Goal: Information Seeking & Learning: Check status

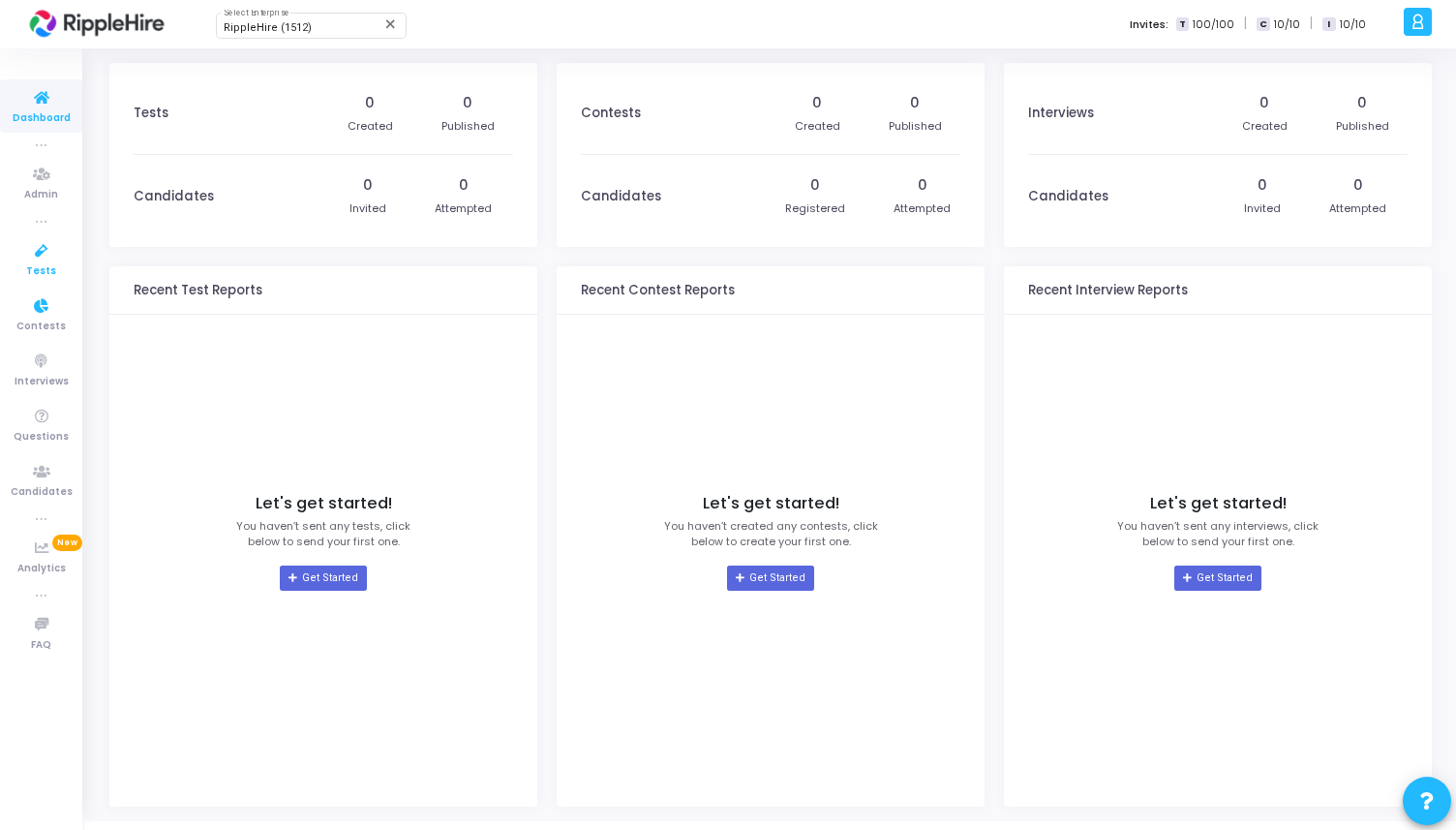
click at [43, 253] on icon at bounding box center [42, 250] width 41 height 24
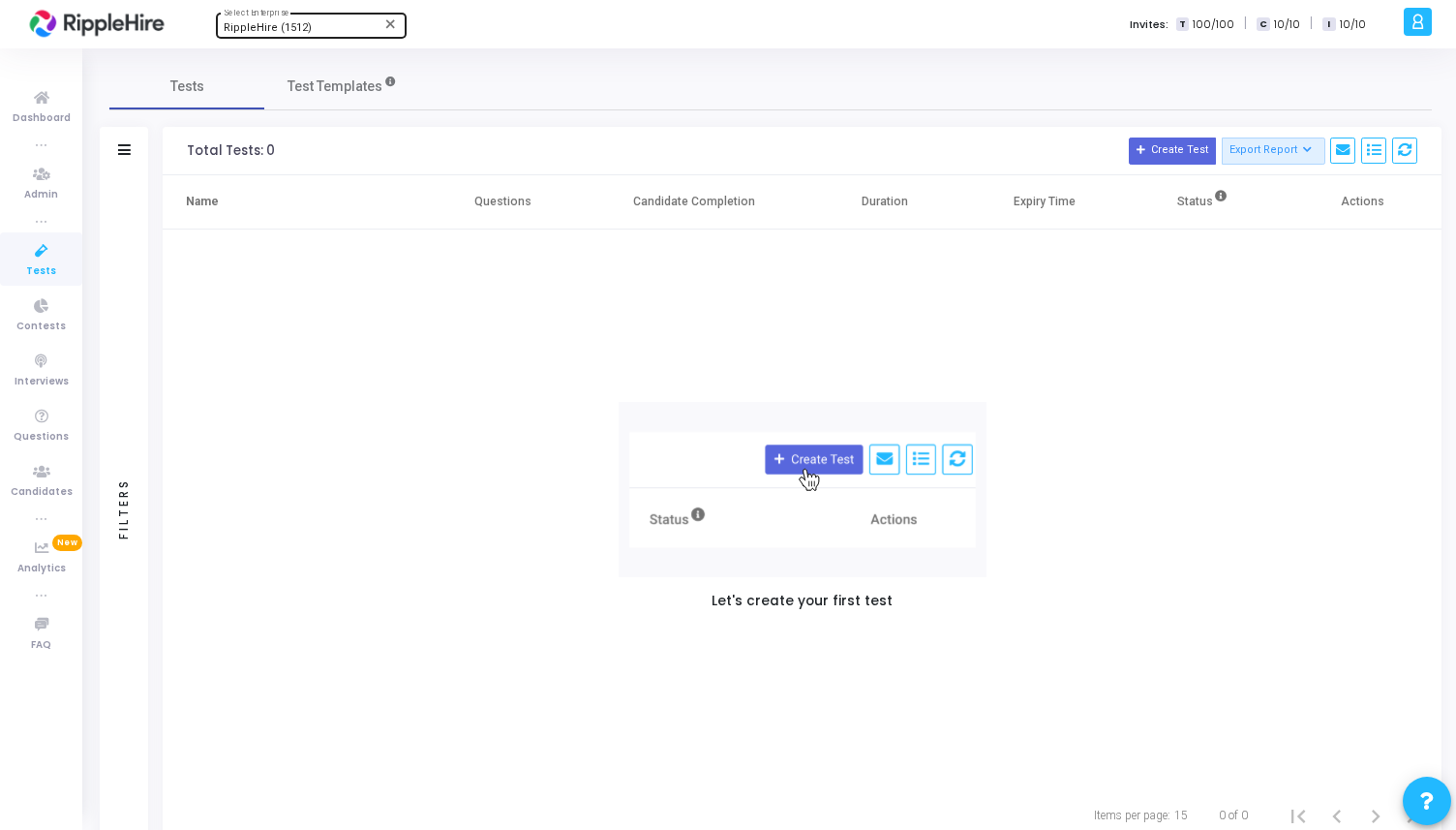
click at [294, 28] on span "RippleHire (1512)" at bounding box center [267, 27] width 88 height 13
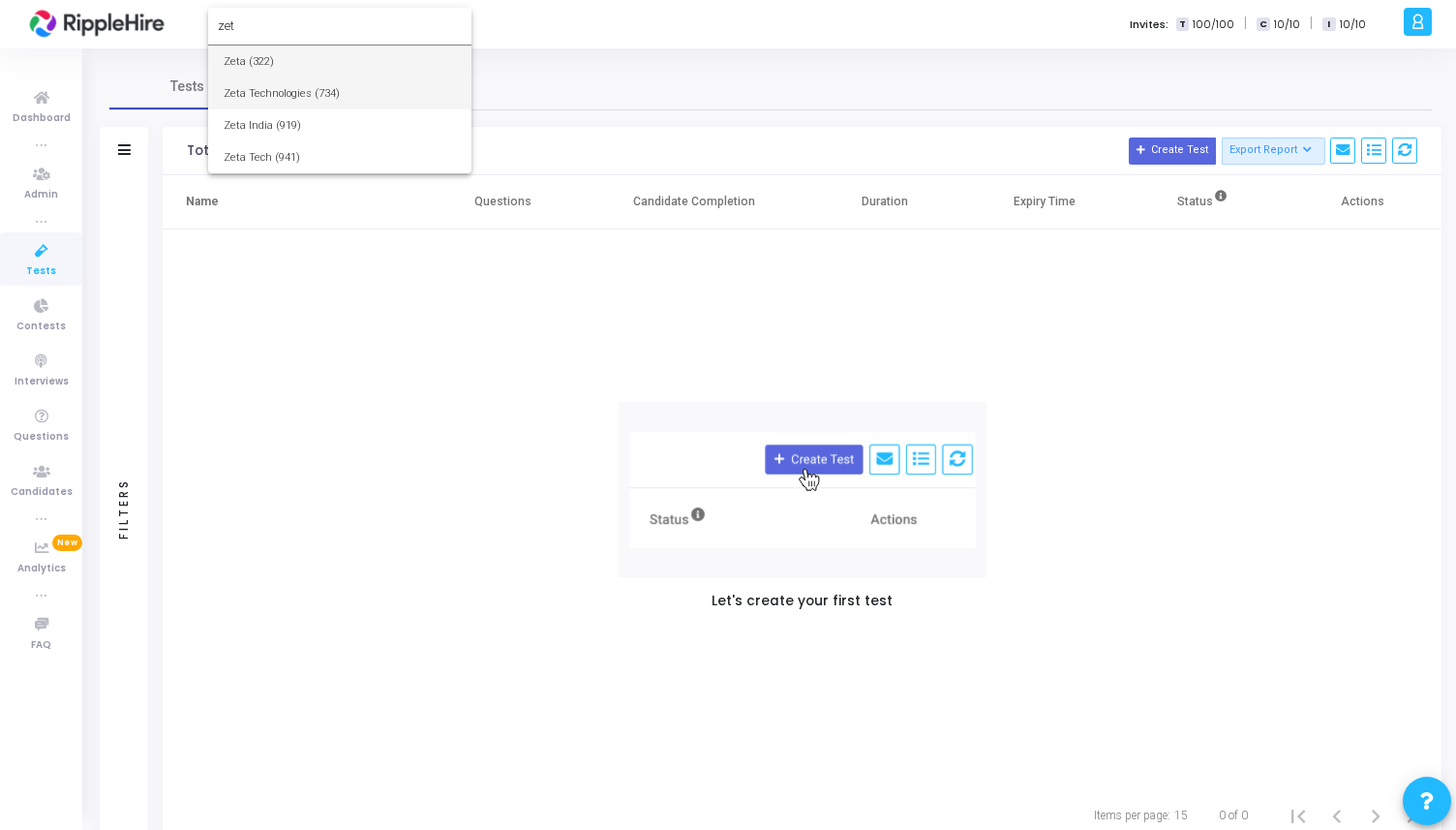
type input "zet"
click at [296, 101] on span "Zeta Technologies (734)" at bounding box center [339, 93] width 232 height 32
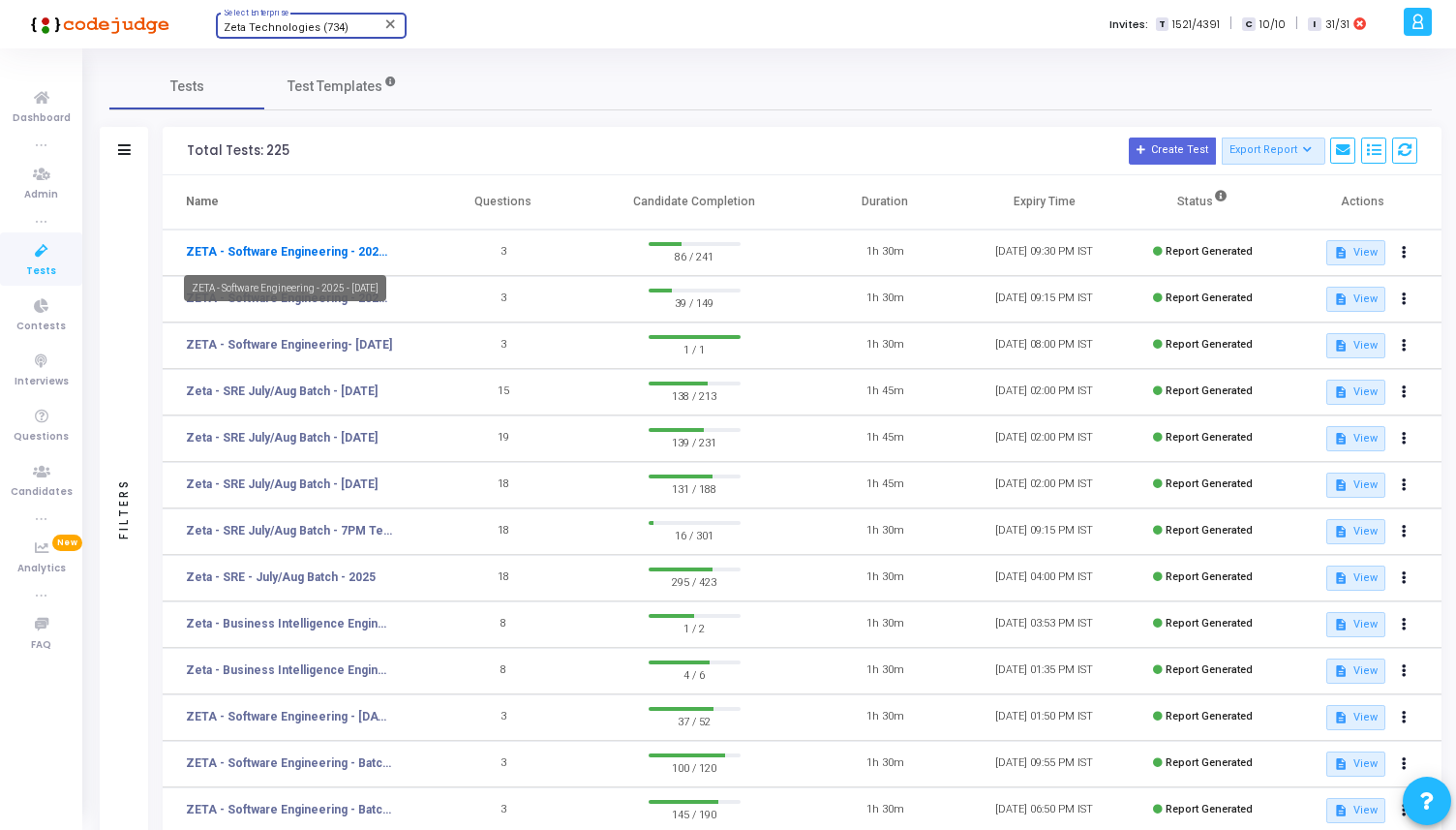
click at [279, 251] on link "ZETA - Software Engineering - 2025 - [DATE]" at bounding box center [289, 251] width 208 height 17
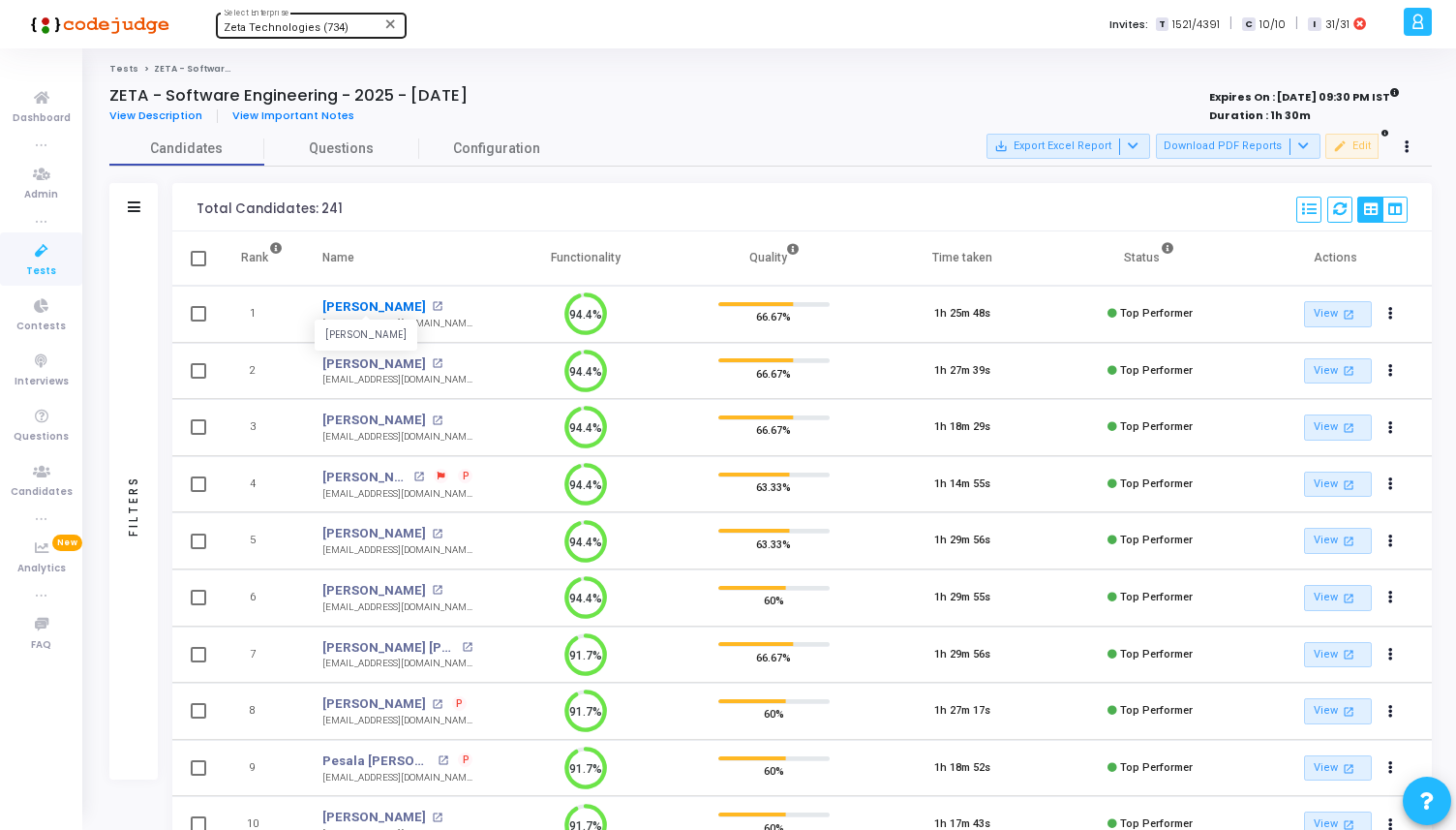
click at [337, 312] on link "[PERSON_NAME]" at bounding box center [374, 307] width 104 height 19
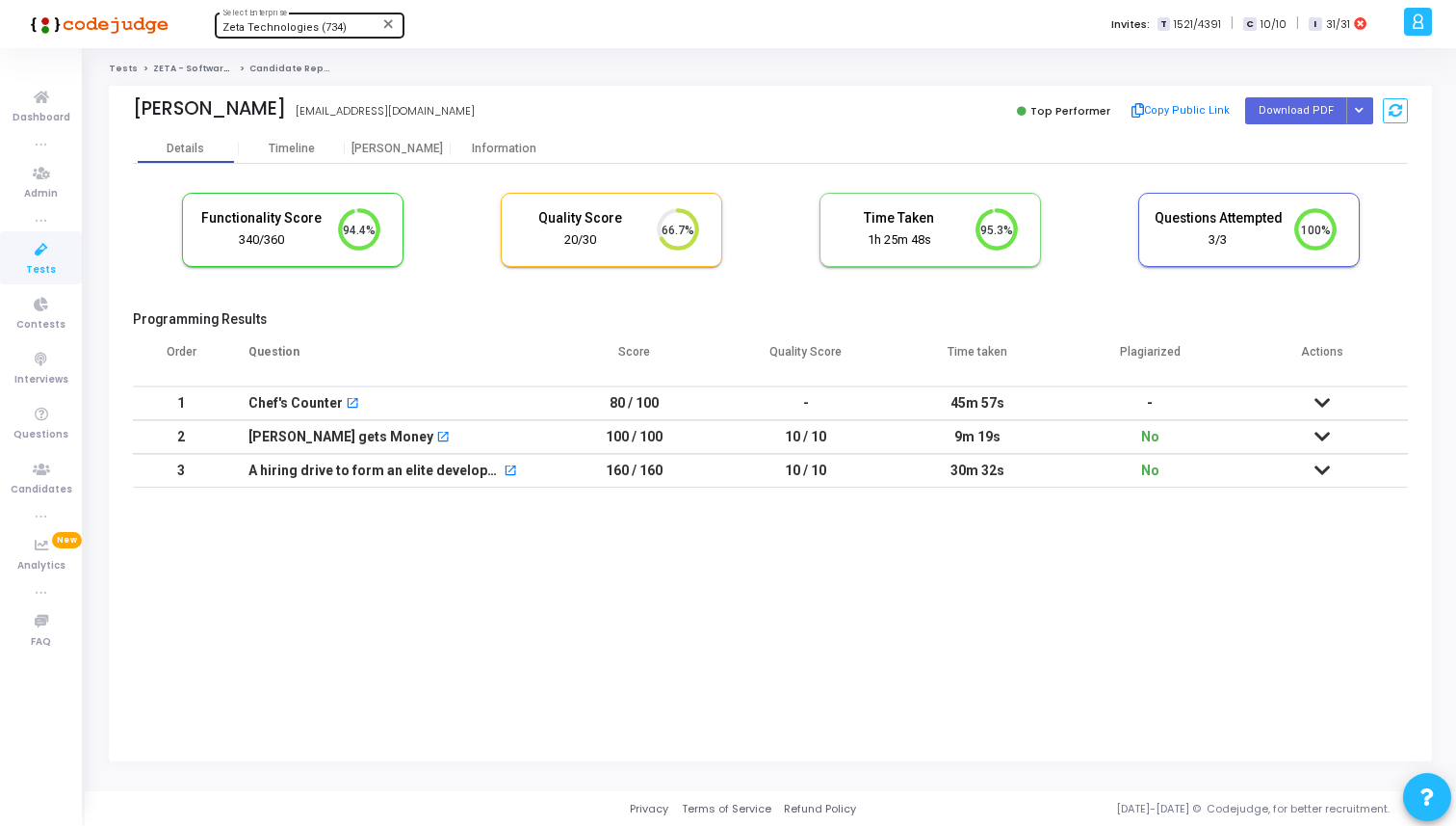
click at [1319, 440] on icon at bounding box center [1322, 437] width 15 height 14
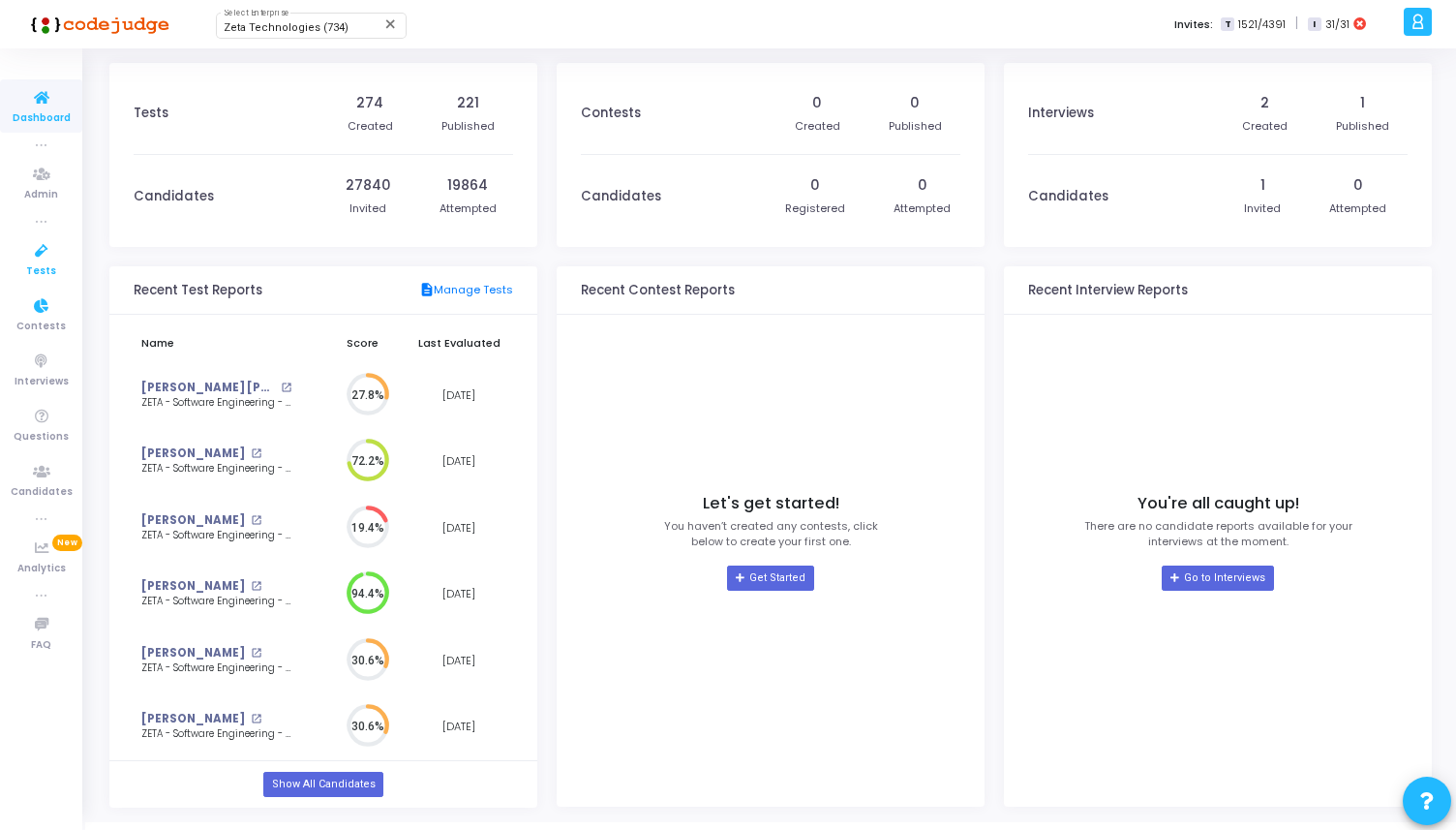
click at [51, 270] on span "Tests" at bounding box center [41, 271] width 30 height 17
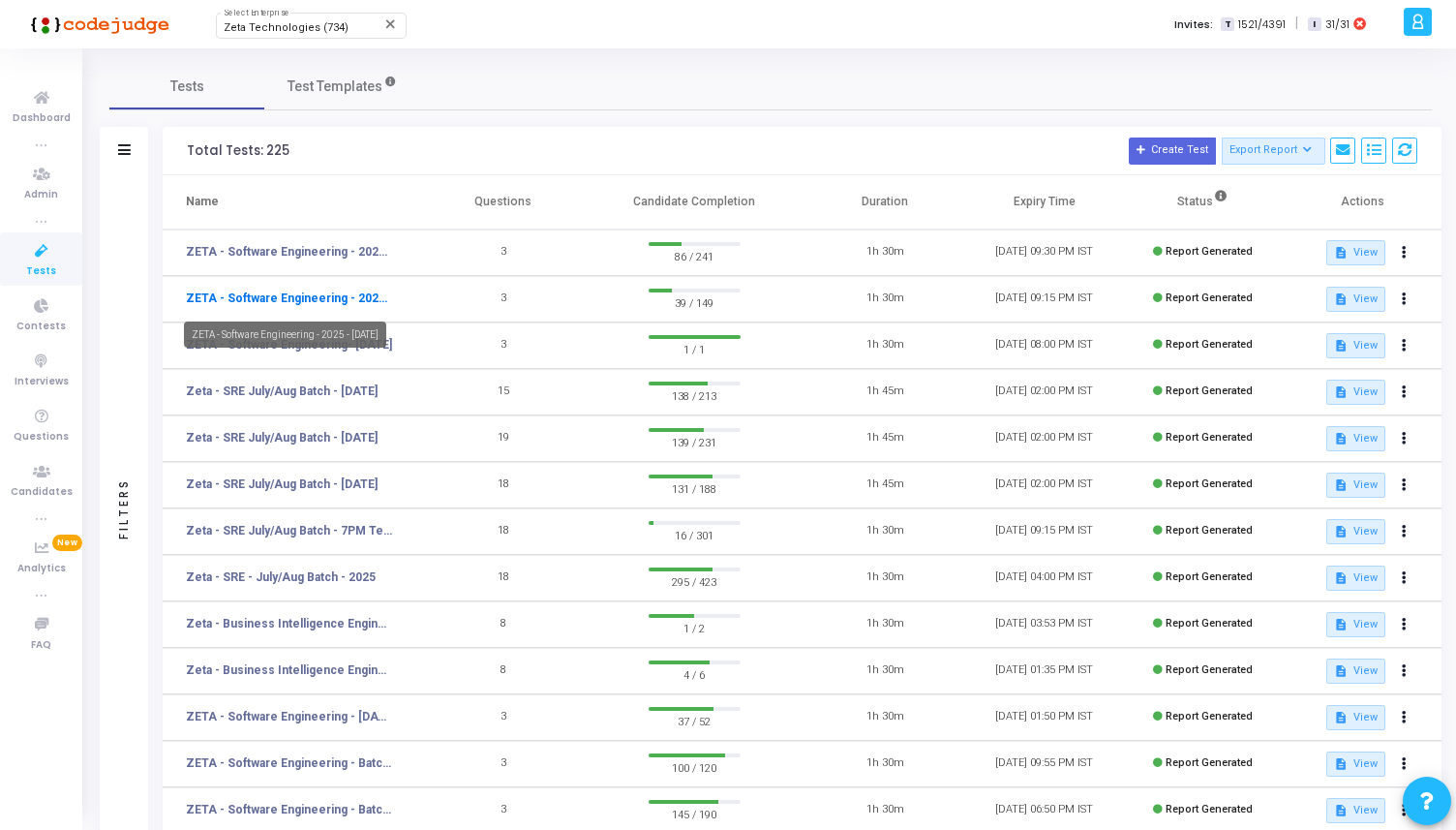
click at [346, 299] on link "ZETA - Software Engineering - 2025 - [DATE]" at bounding box center [289, 298] width 208 height 17
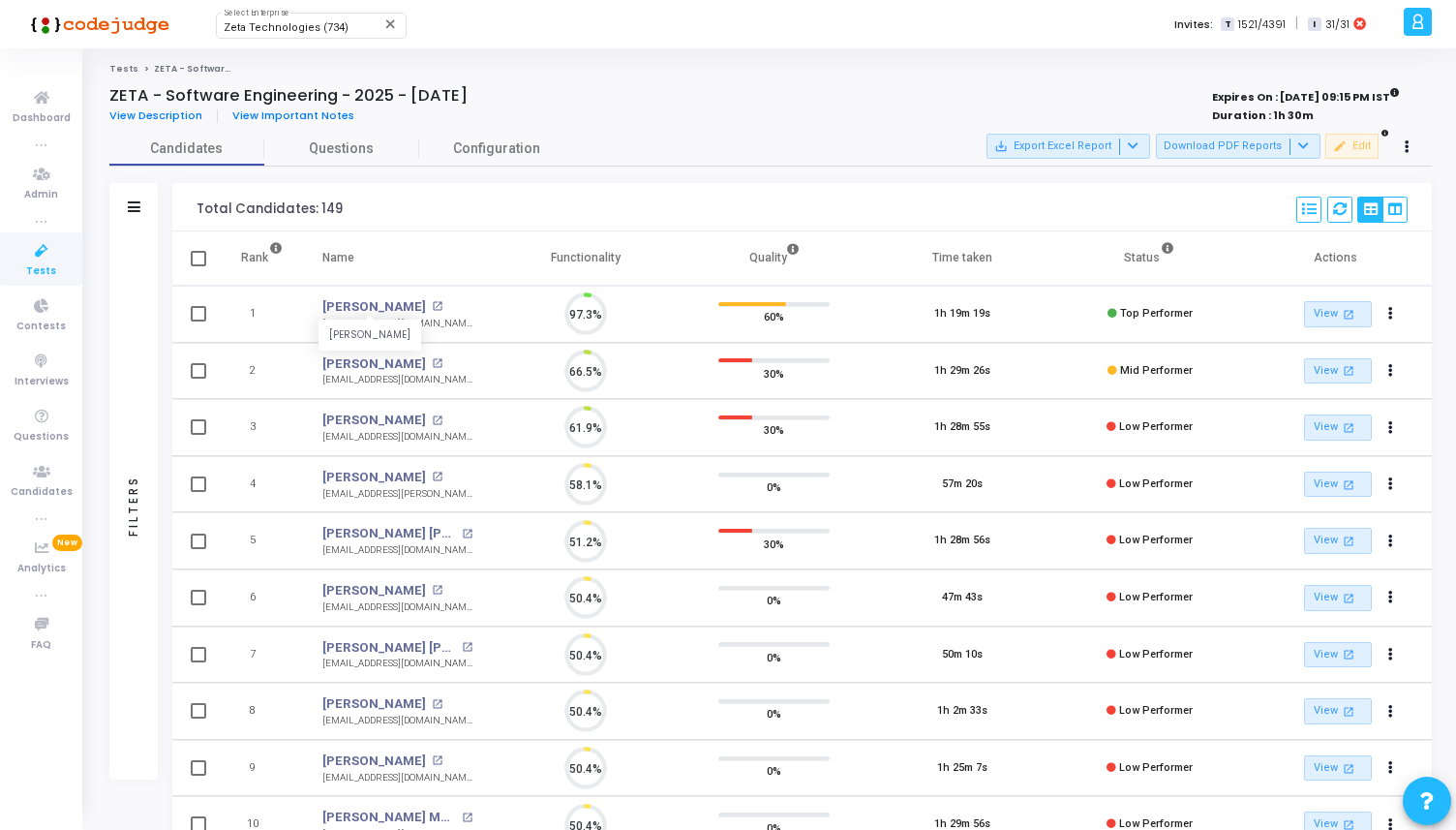
scroll to position [41, 50]
click at [354, 304] on link "Akash Kumar" at bounding box center [374, 307] width 104 height 19
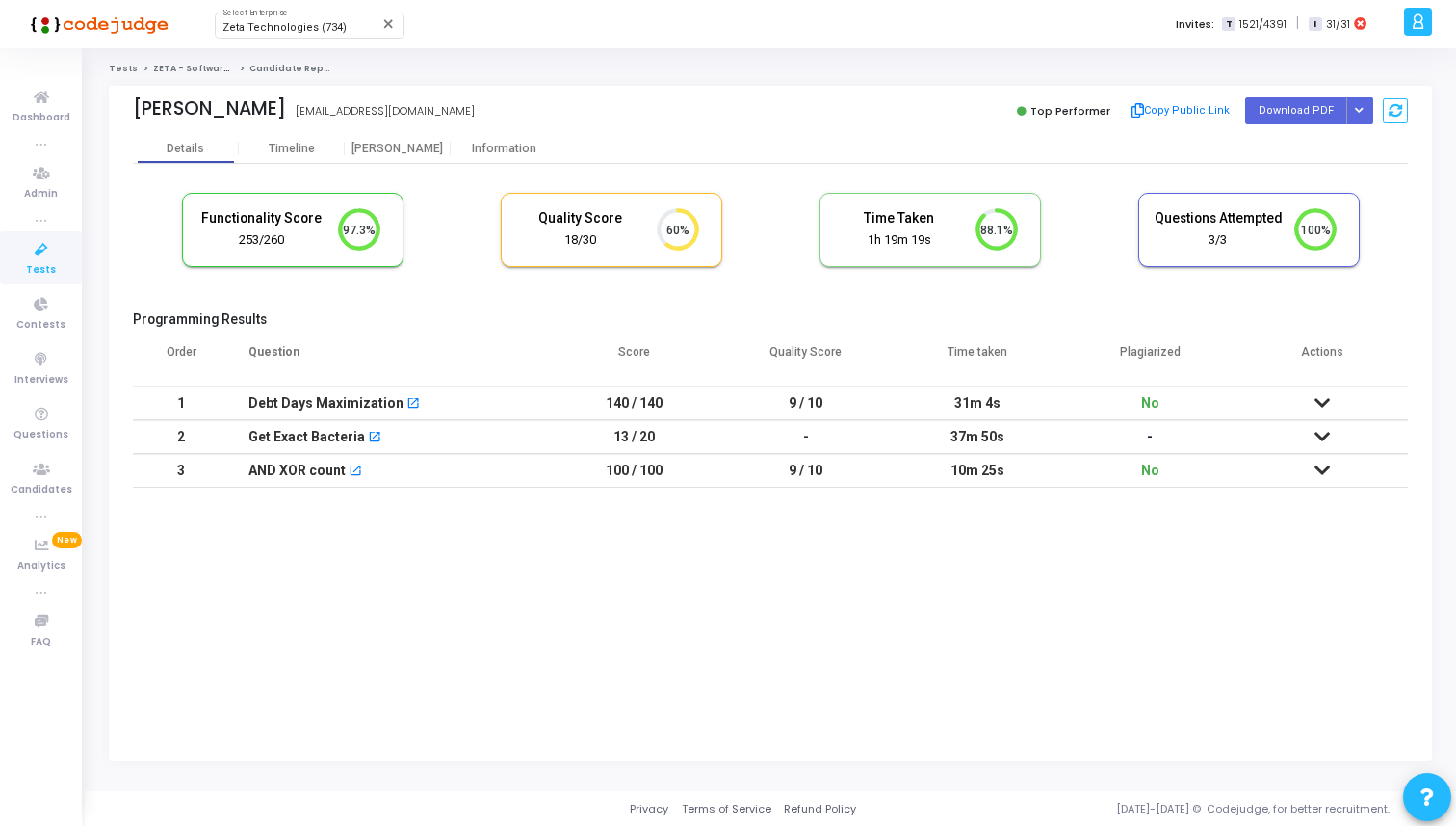
click at [1322, 403] on icon at bounding box center [1322, 403] width 15 height 14
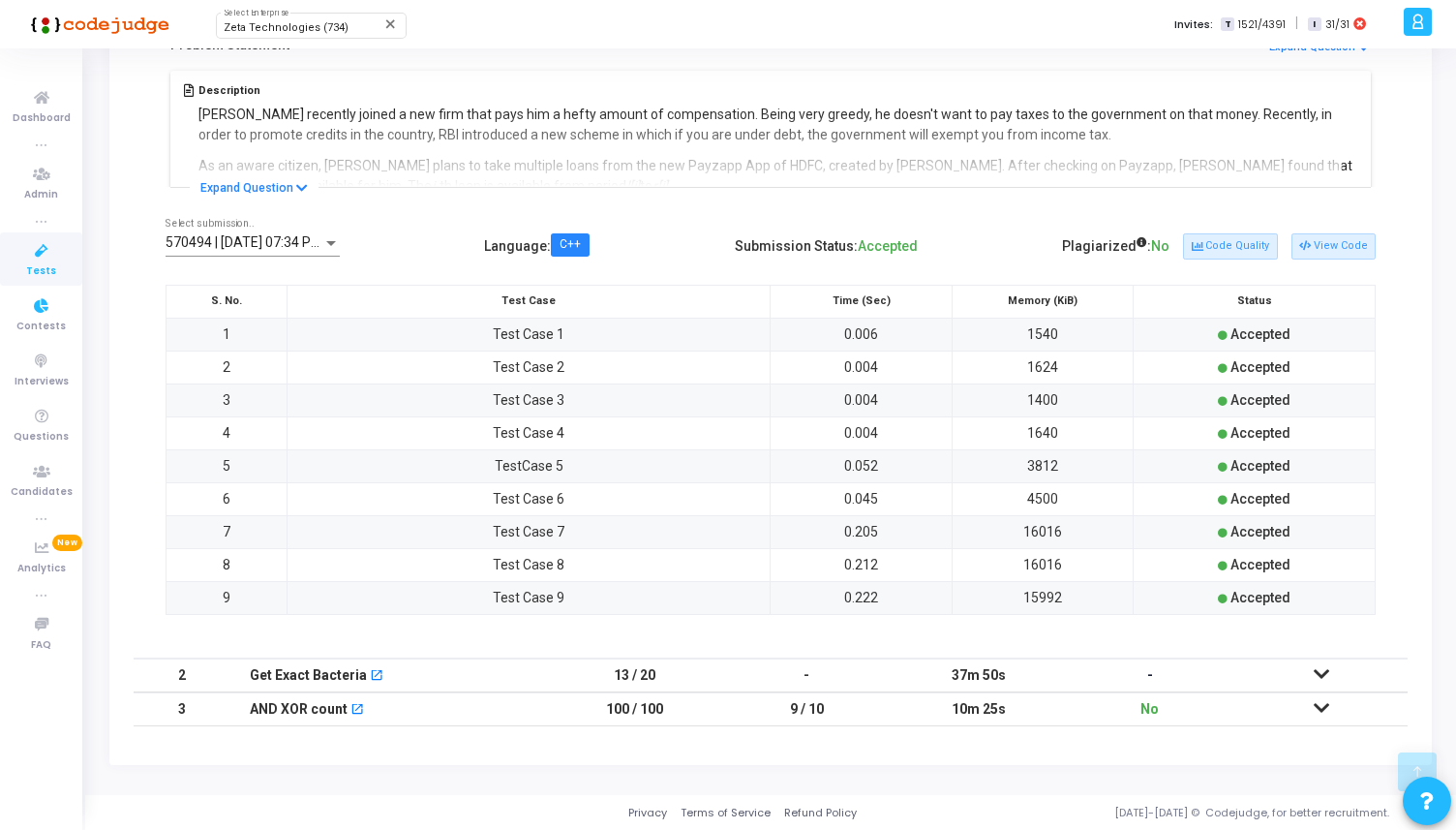
click at [47, 264] on span "Tests" at bounding box center [41, 271] width 30 height 17
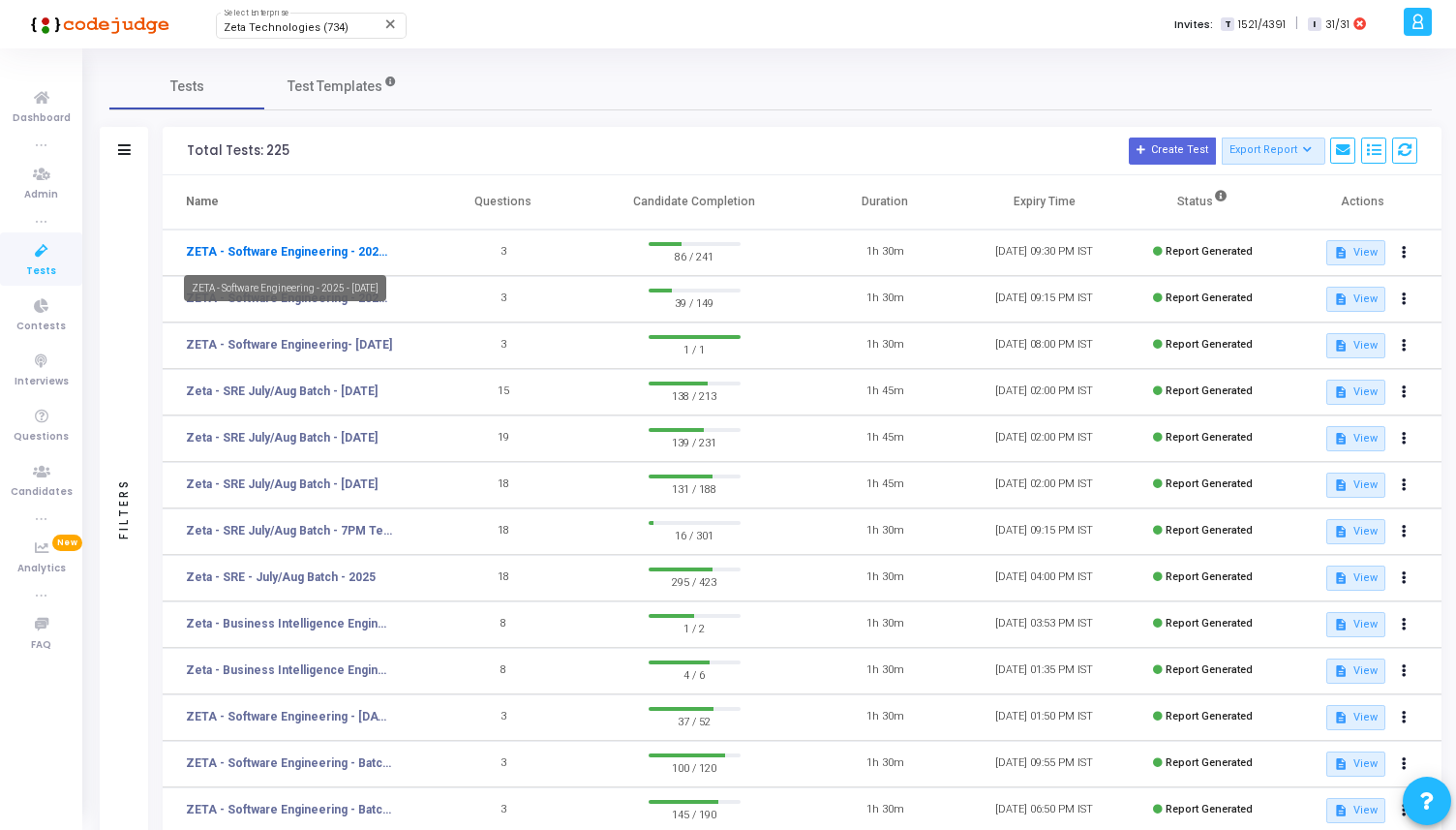
click at [355, 252] on link "ZETA - Software Engineering - 2025 - [DATE]" at bounding box center [289, 251] width 208 height 17
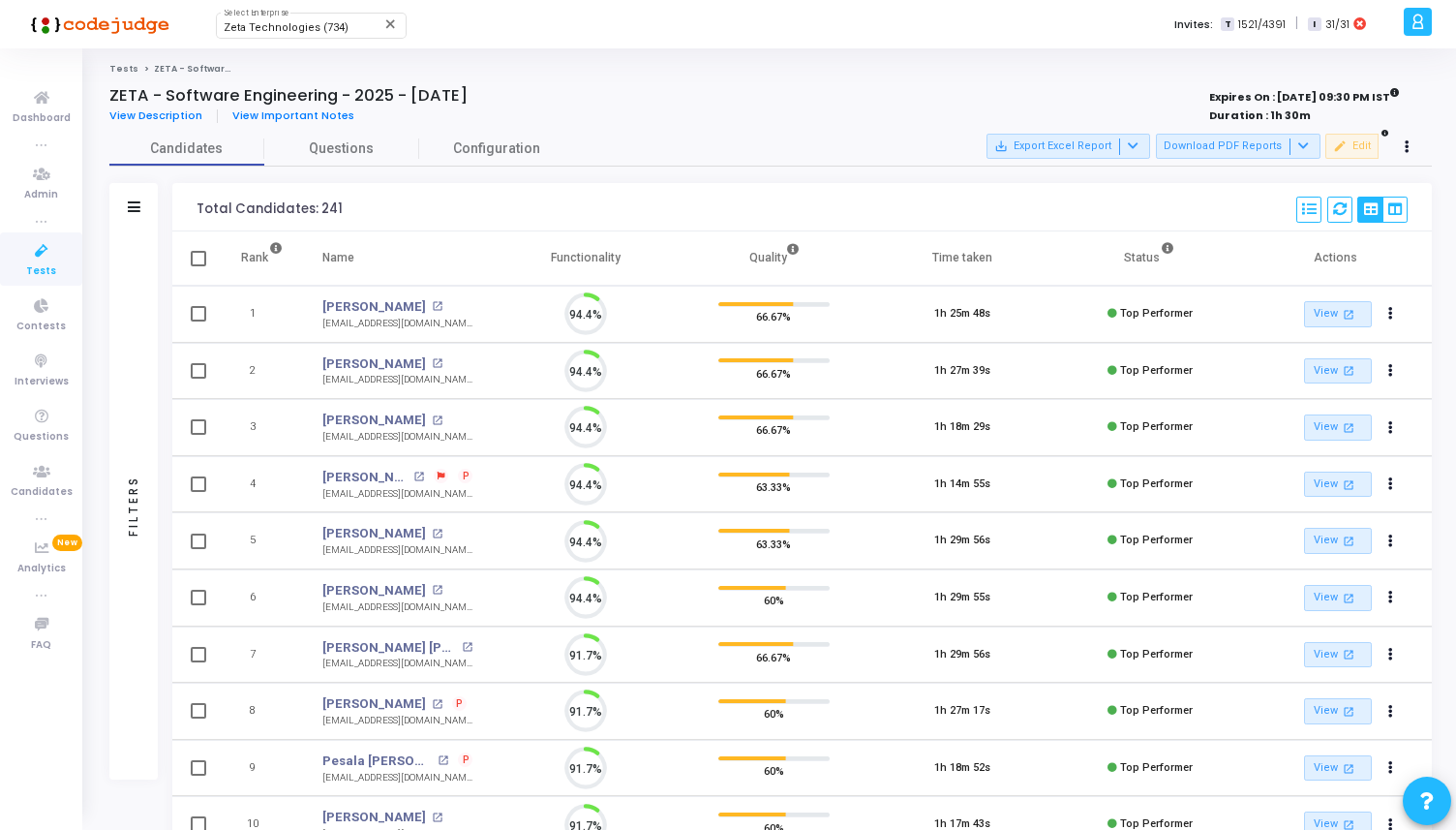
scroll to position [41, 50]
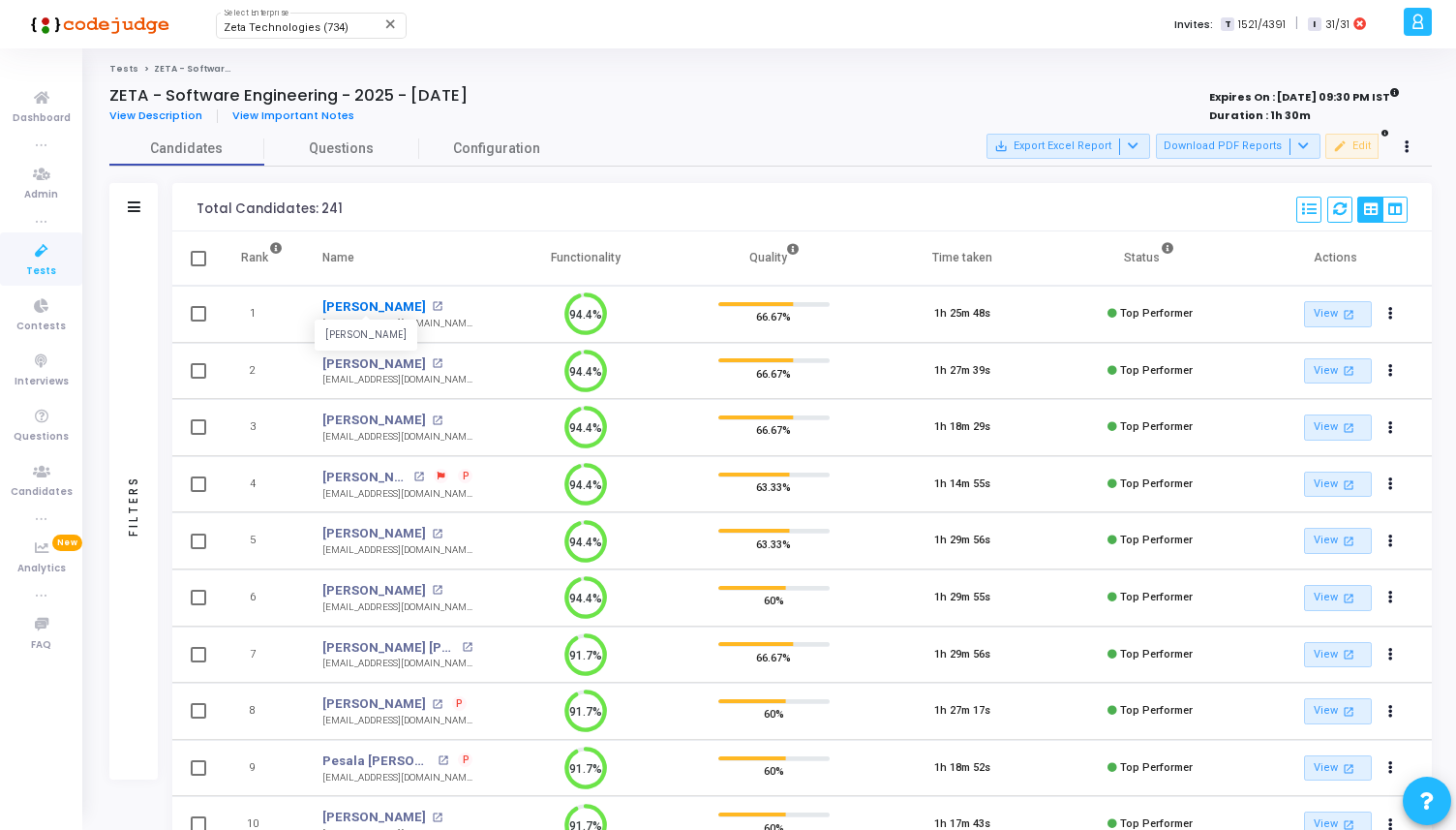
click at [347, 305] on link "[PERSON_NAME]" at bounding box center [374, 307] width 104 height 19
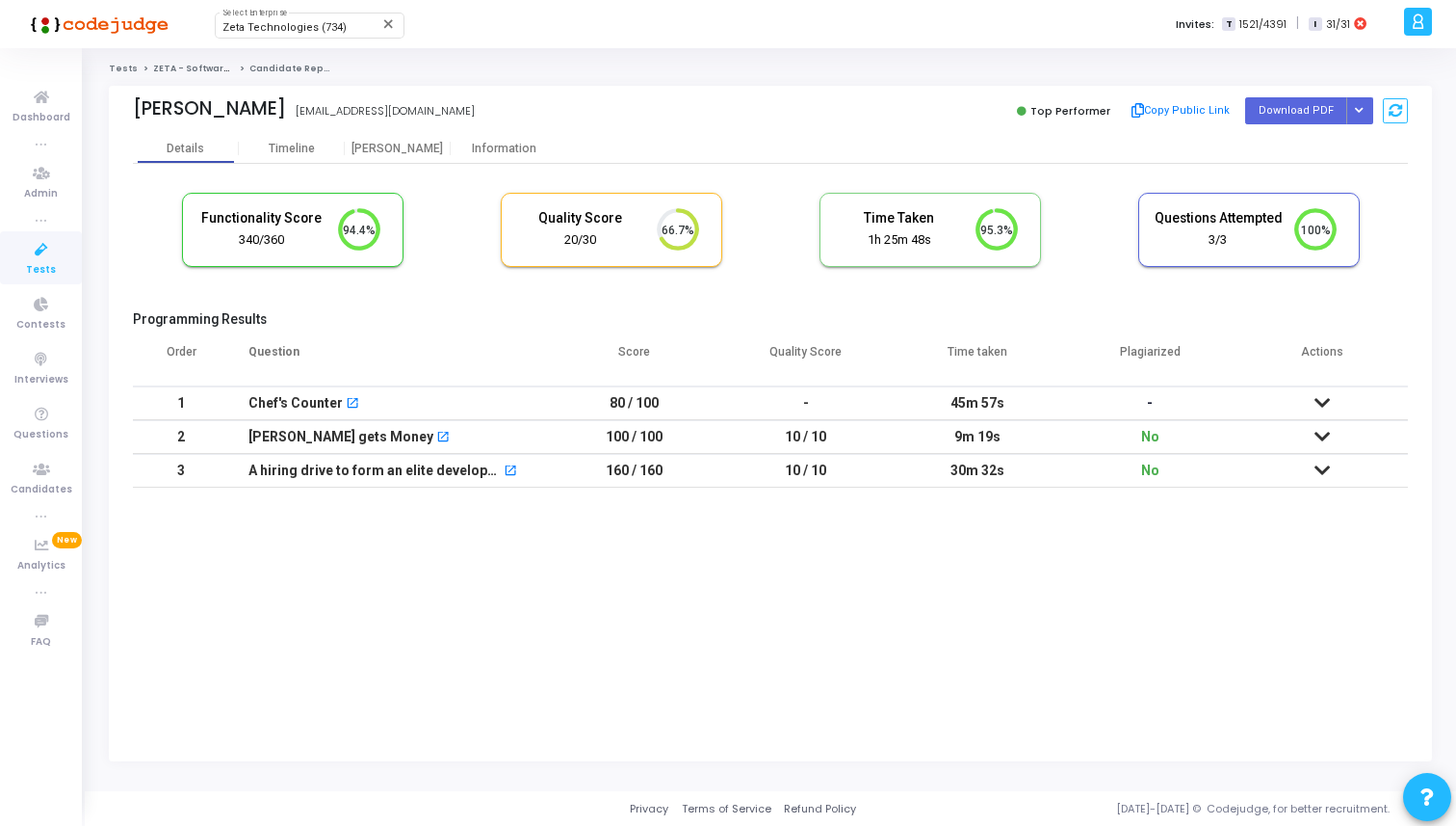
click at [1321, 441] on icon at bounding box center [1322, 437] width 15 height 14
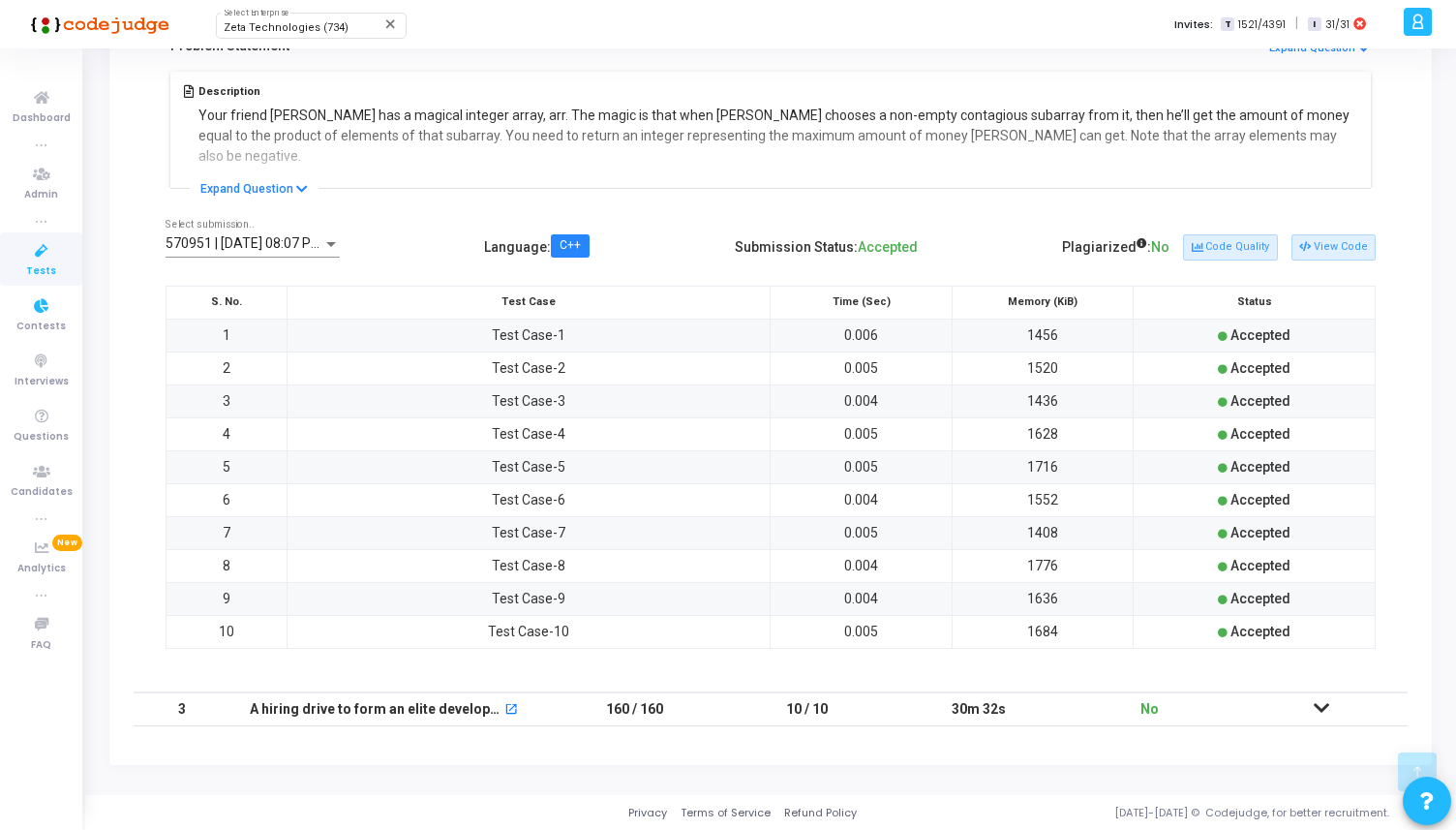
click at [37, 242] on icon at bounding box center [42, 250] width 41 height 24
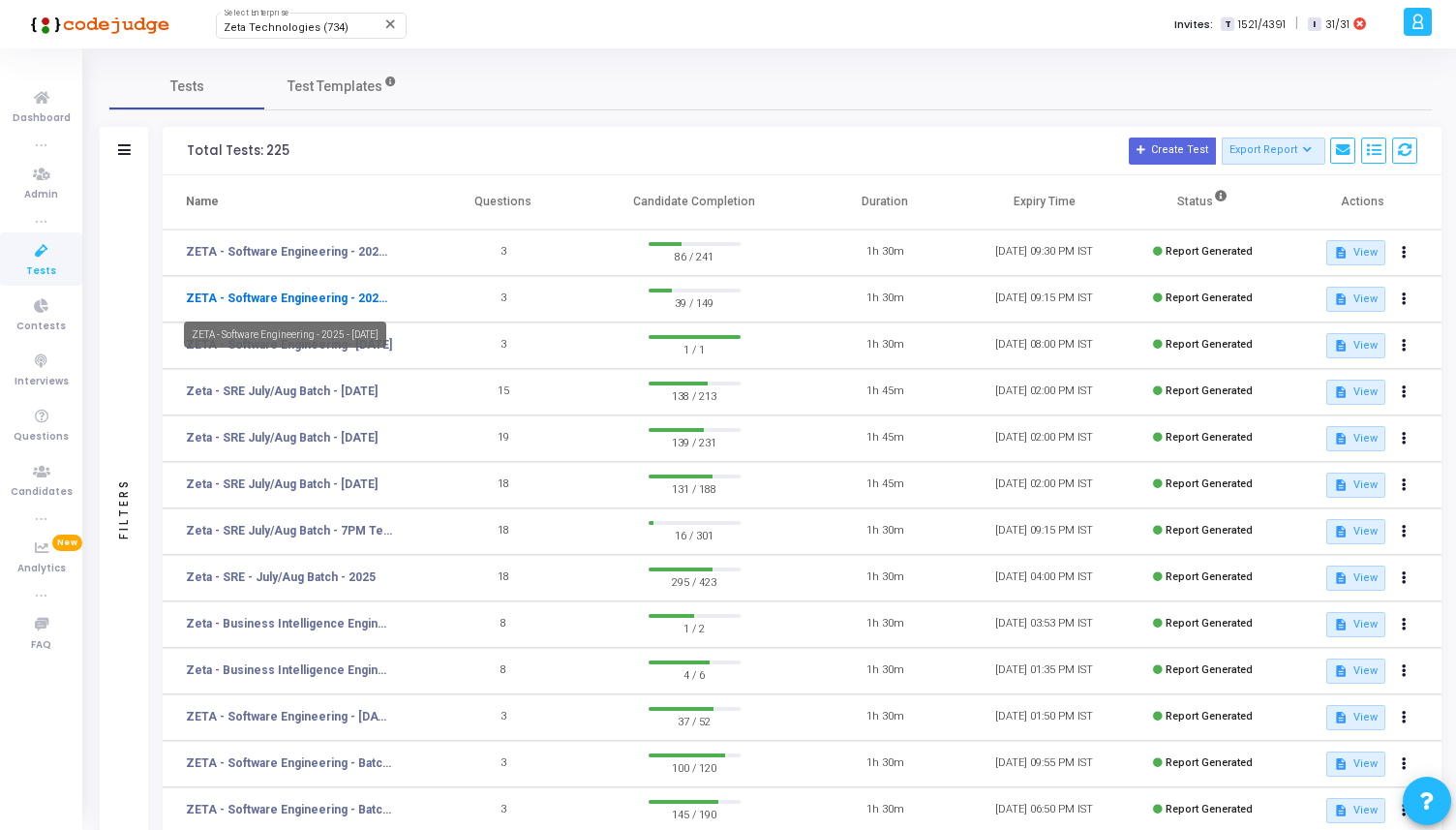
click at [280, 304] on link "ZETA - Software Engineering - 2025 - [DATE]" at bounding box center [289, 298] width 208 height 17
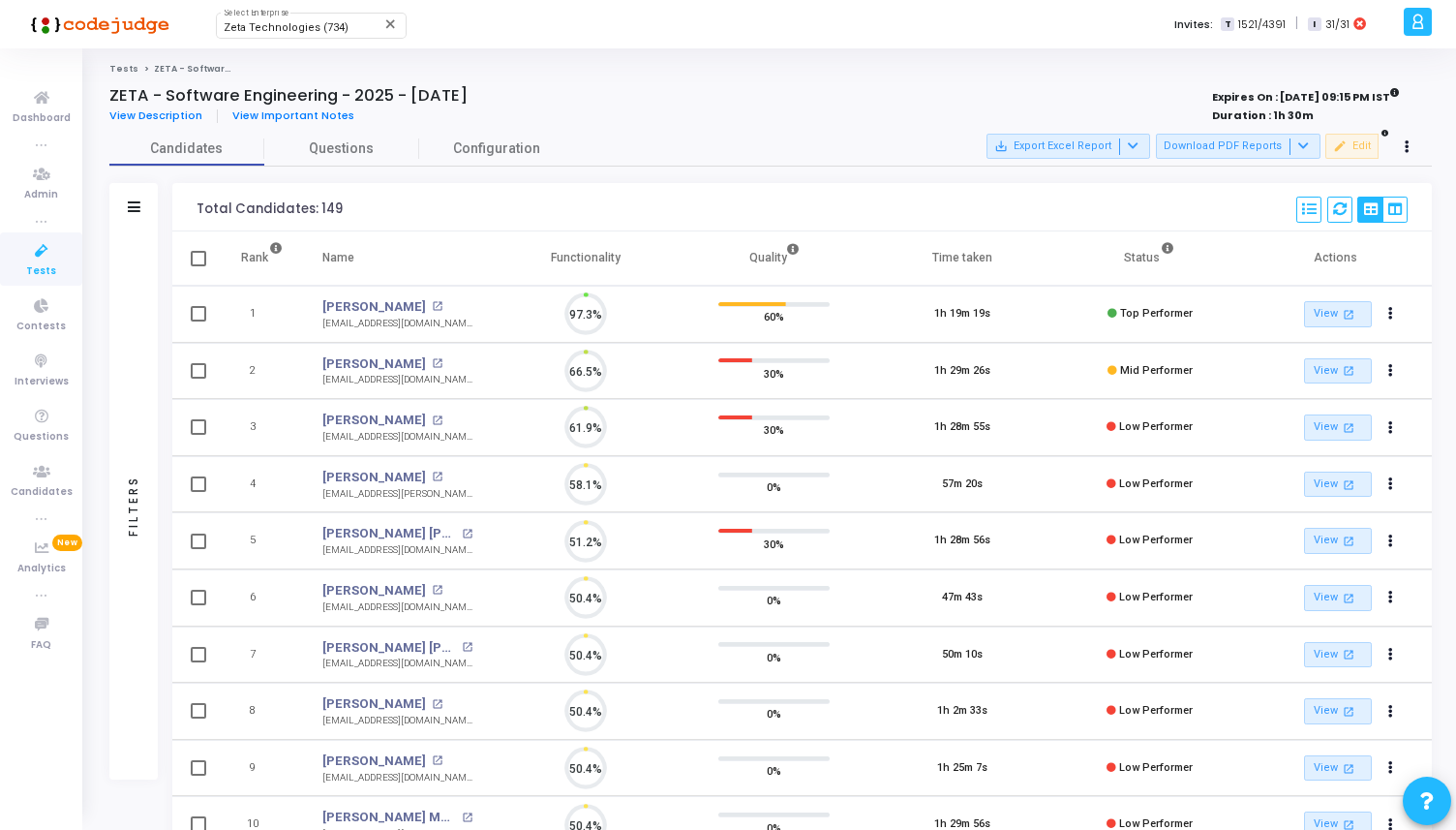
scroll to position [41, 50]
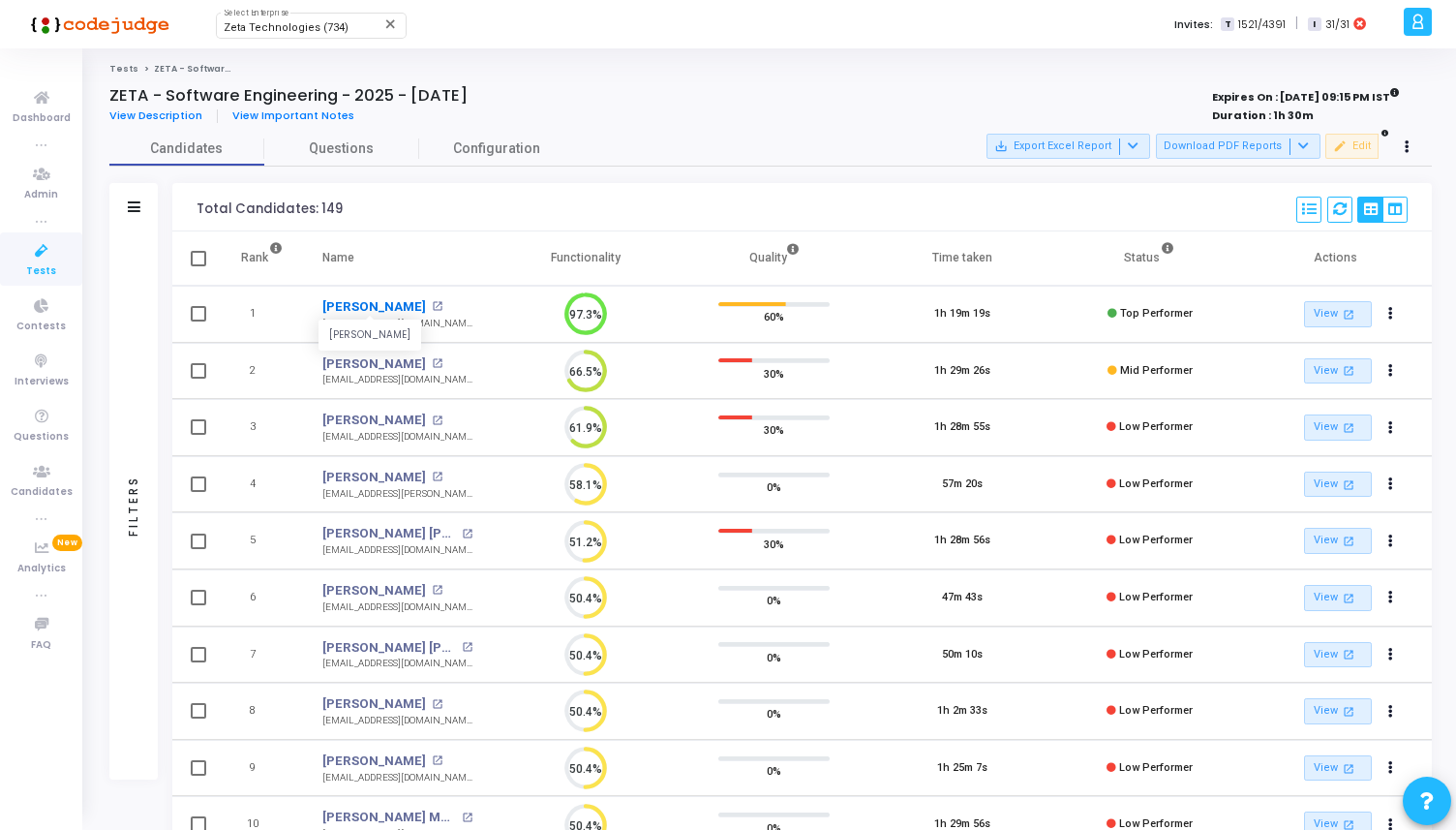
click at [359, 305] on link "Akash Kumar" at bounding box center [374, 307] width 104 height 19
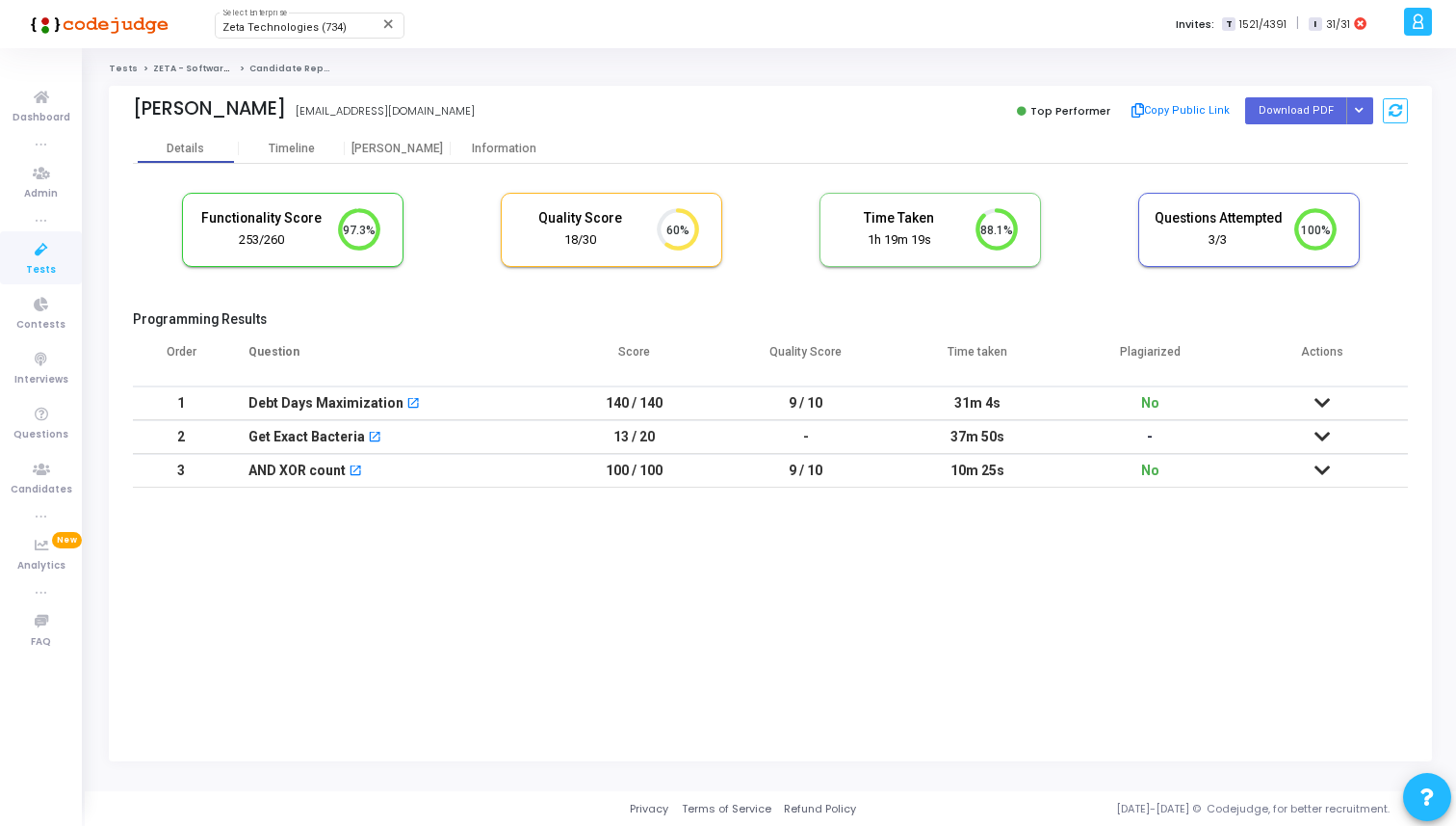
click at [807, 410] on td "9 / 10" at bounding box center [806, 403] width 172 height 34
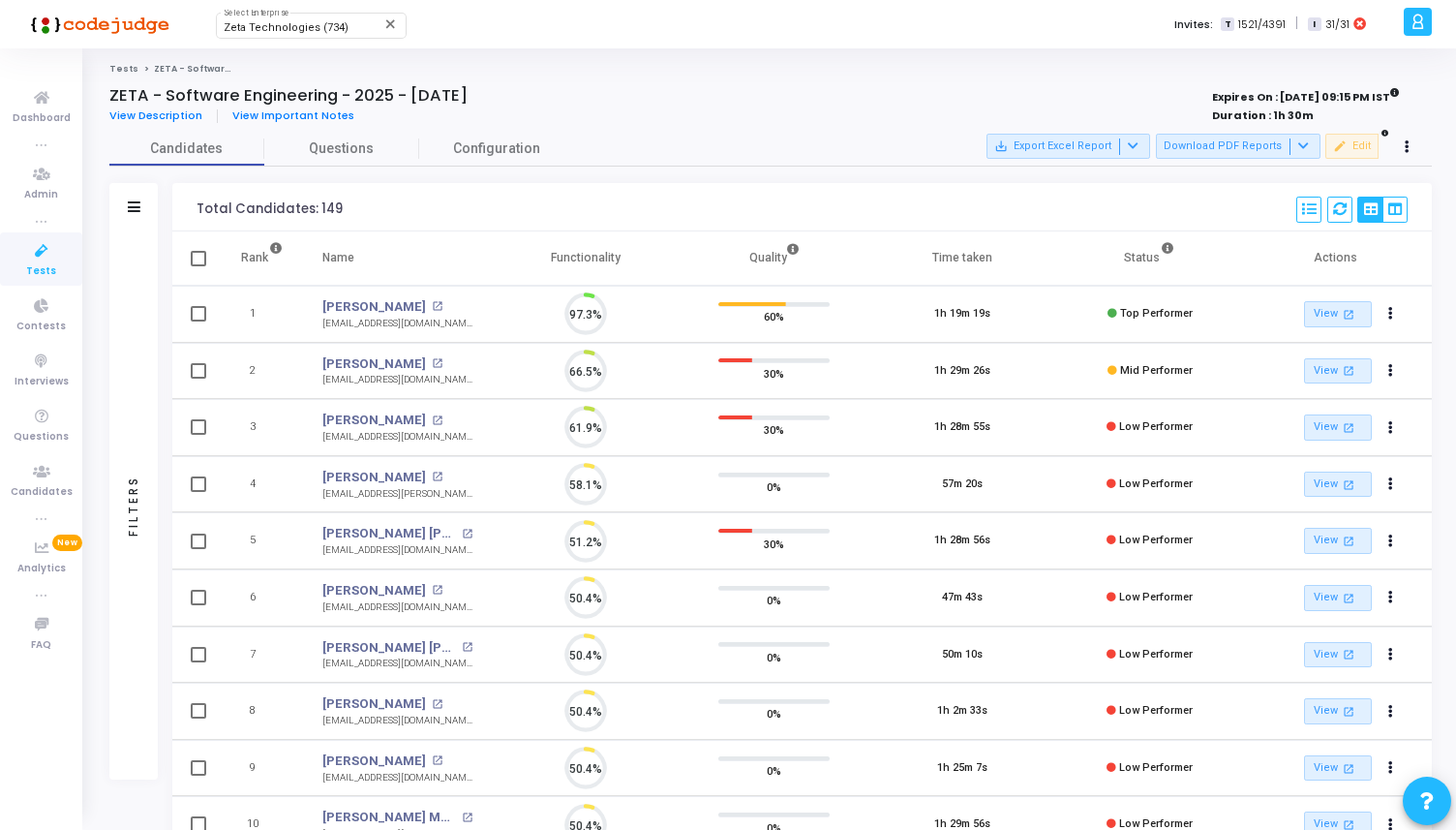
scroll to position [41, 50]
click at [36, 316] on icon at bounding box center [42, 306] width 41 height 24
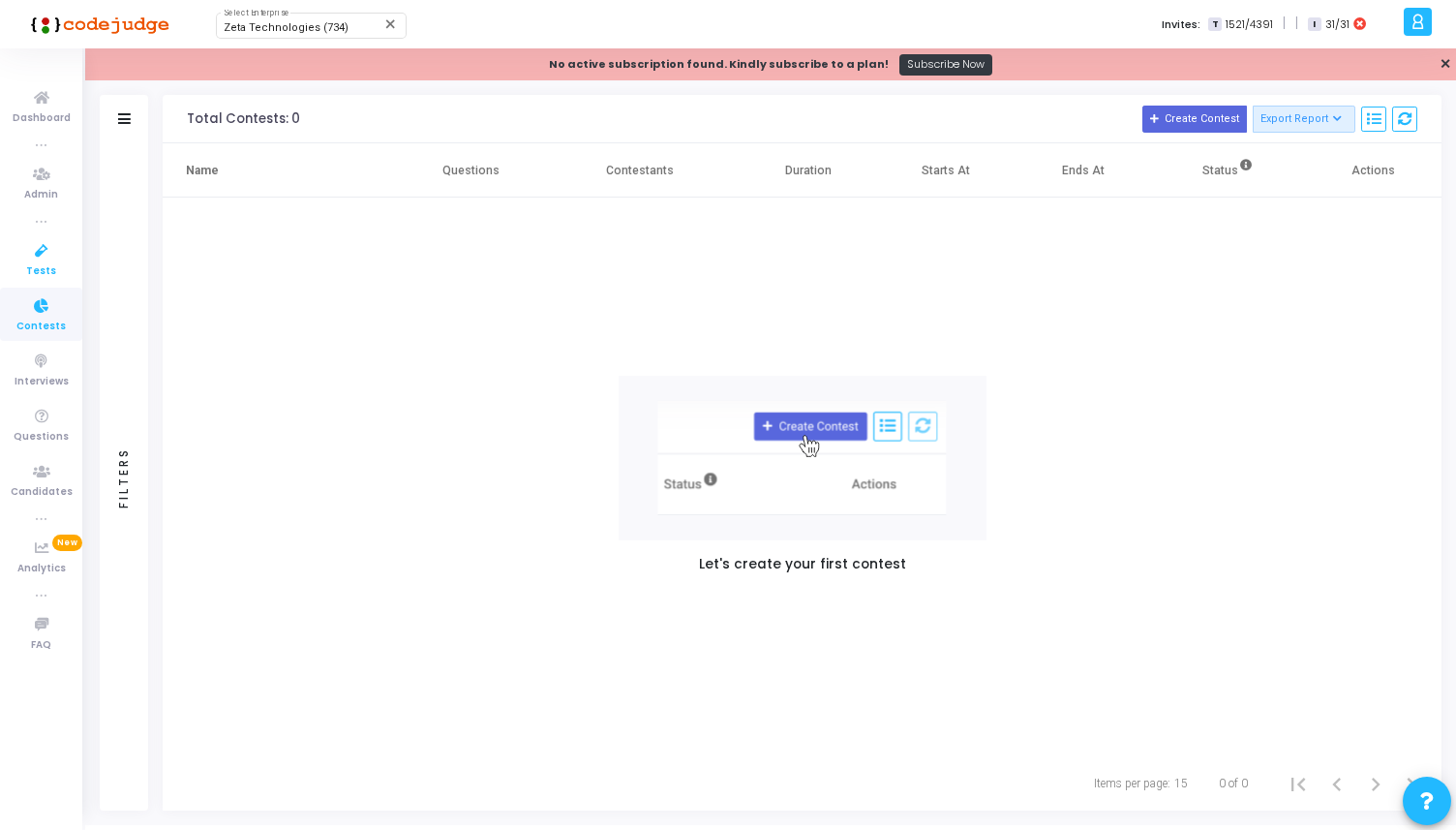
click at [34, 258] on icon at bounding box center [42, 250] width 41 height 24
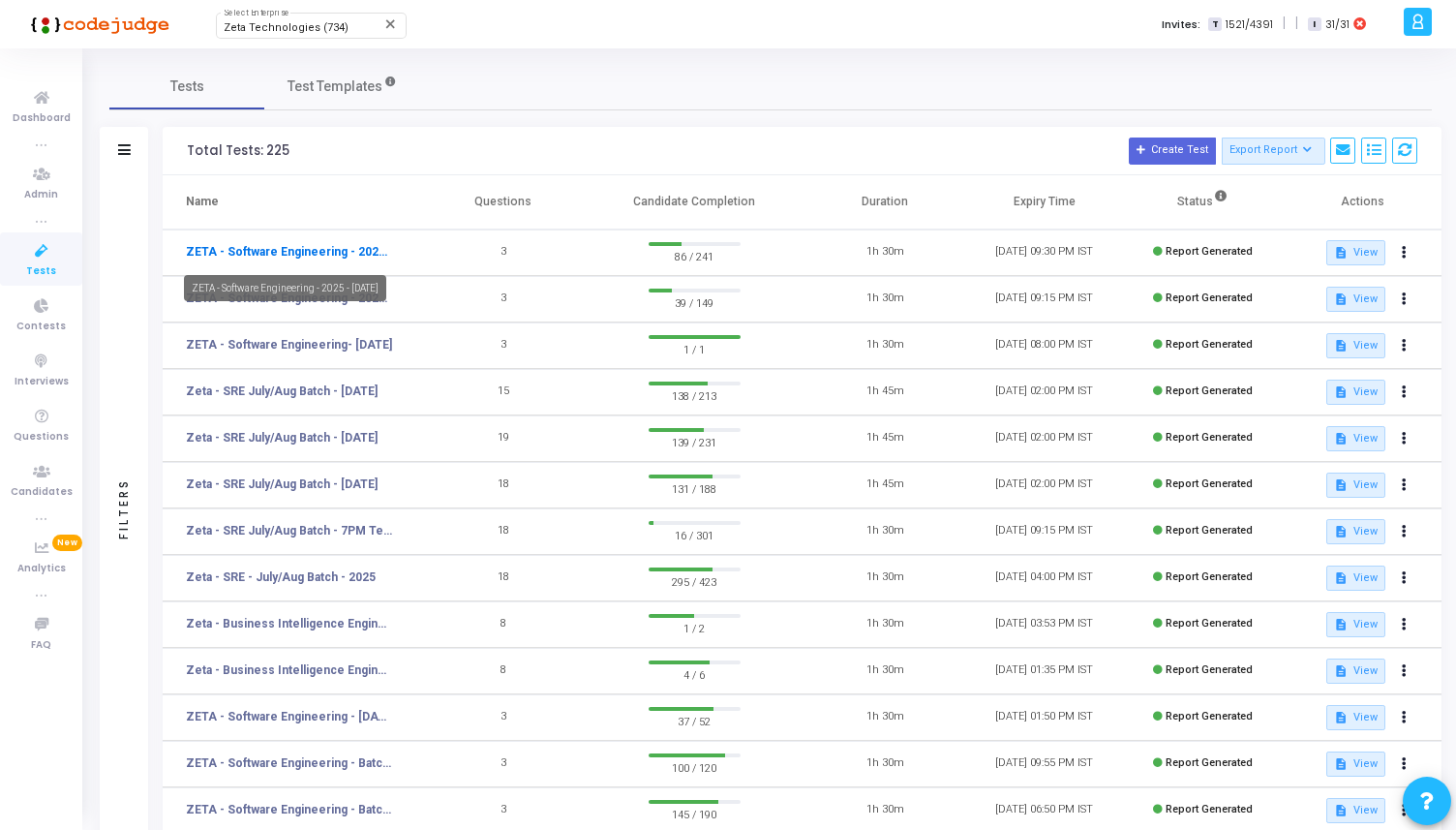
click at [264, 249] on link "ZETA - Software Engineering - 2025 - [DATE]" at bounding box center [289, 251] width 208 height 17
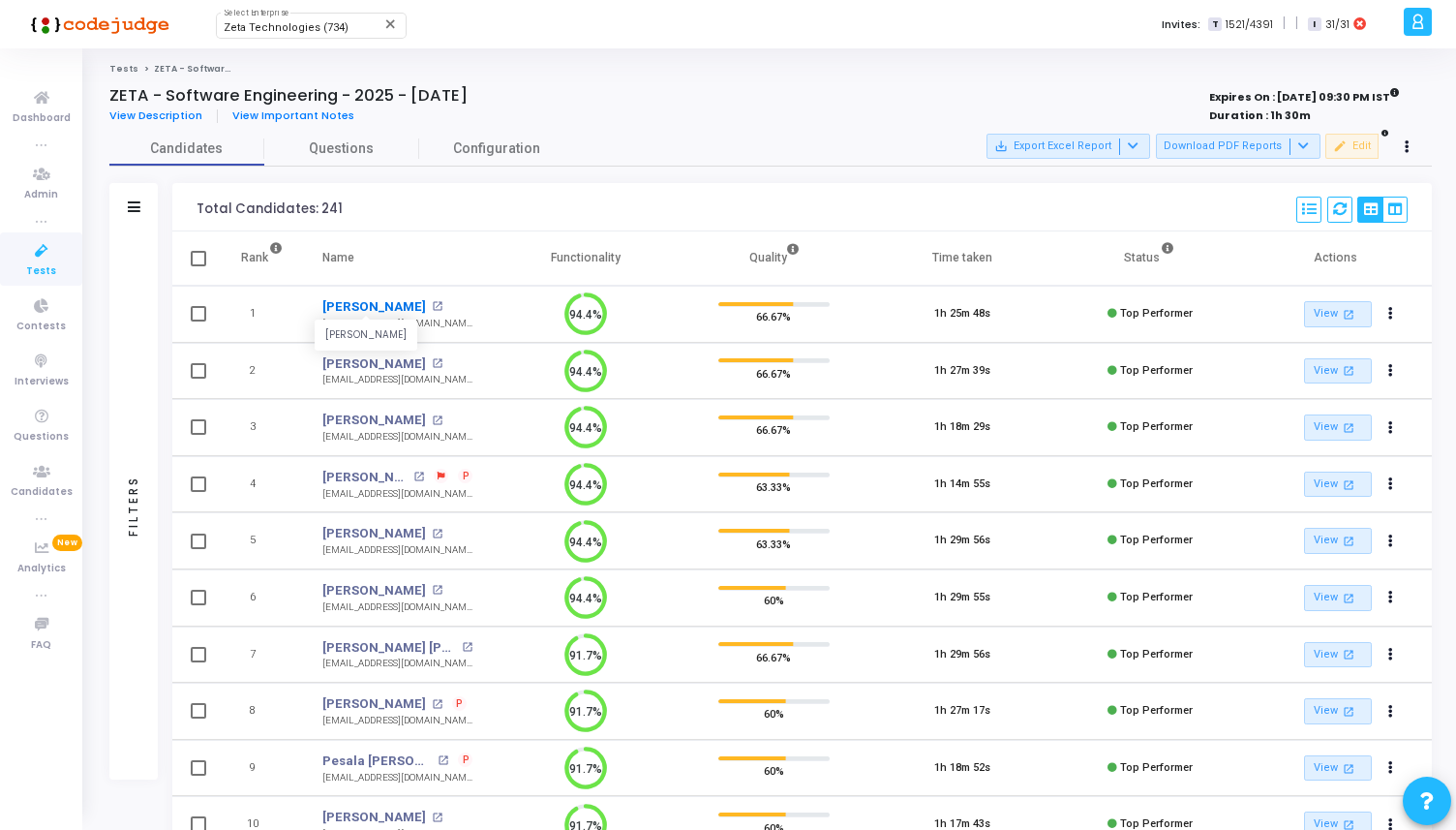
click at [340, 298] on link "[PERSON_NAME]" at bounding box center [374, 307] width 104 height 19
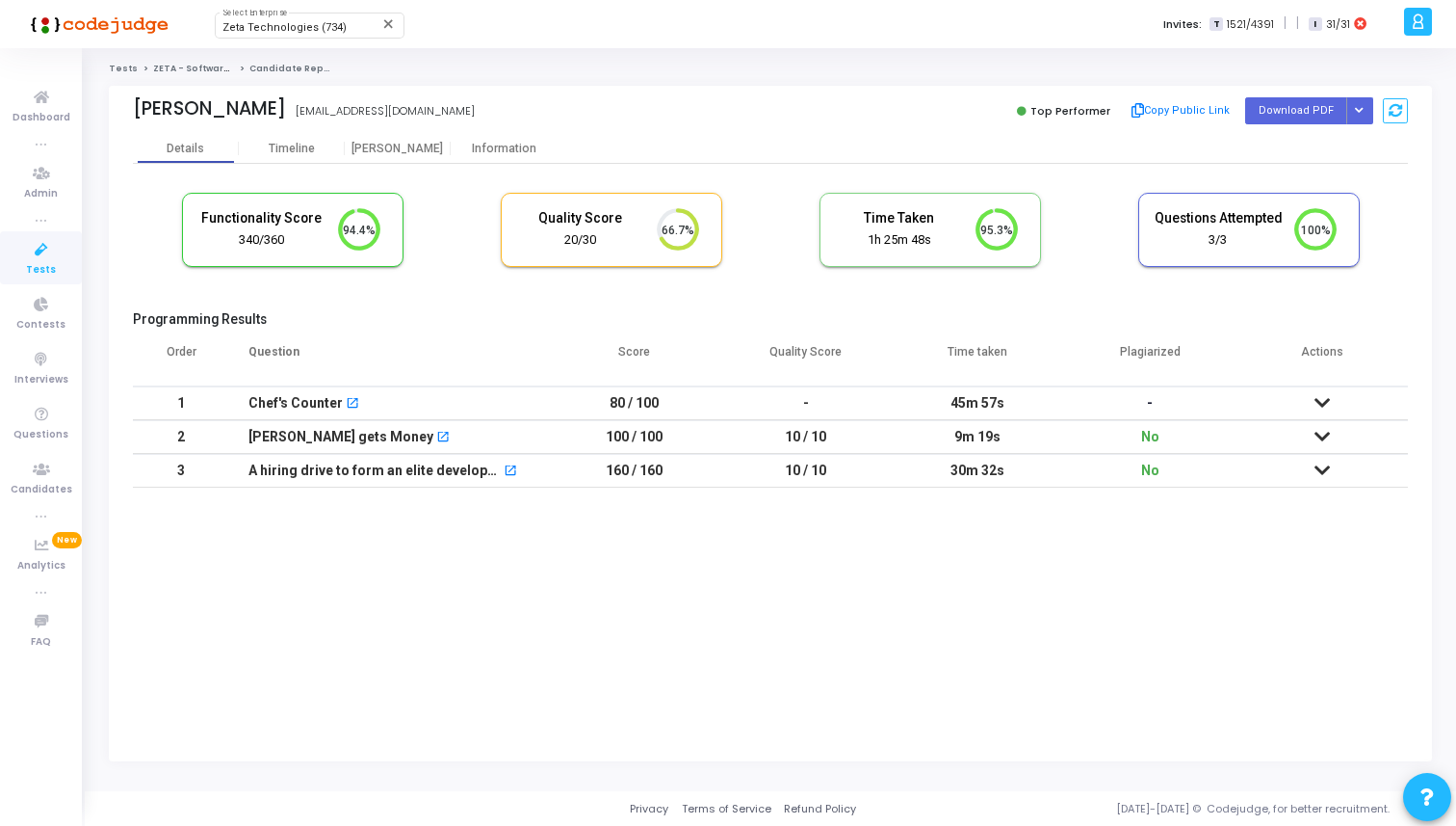
click at [1324, 430] on icon at bounding box center [1322, 437] width 15 height 14
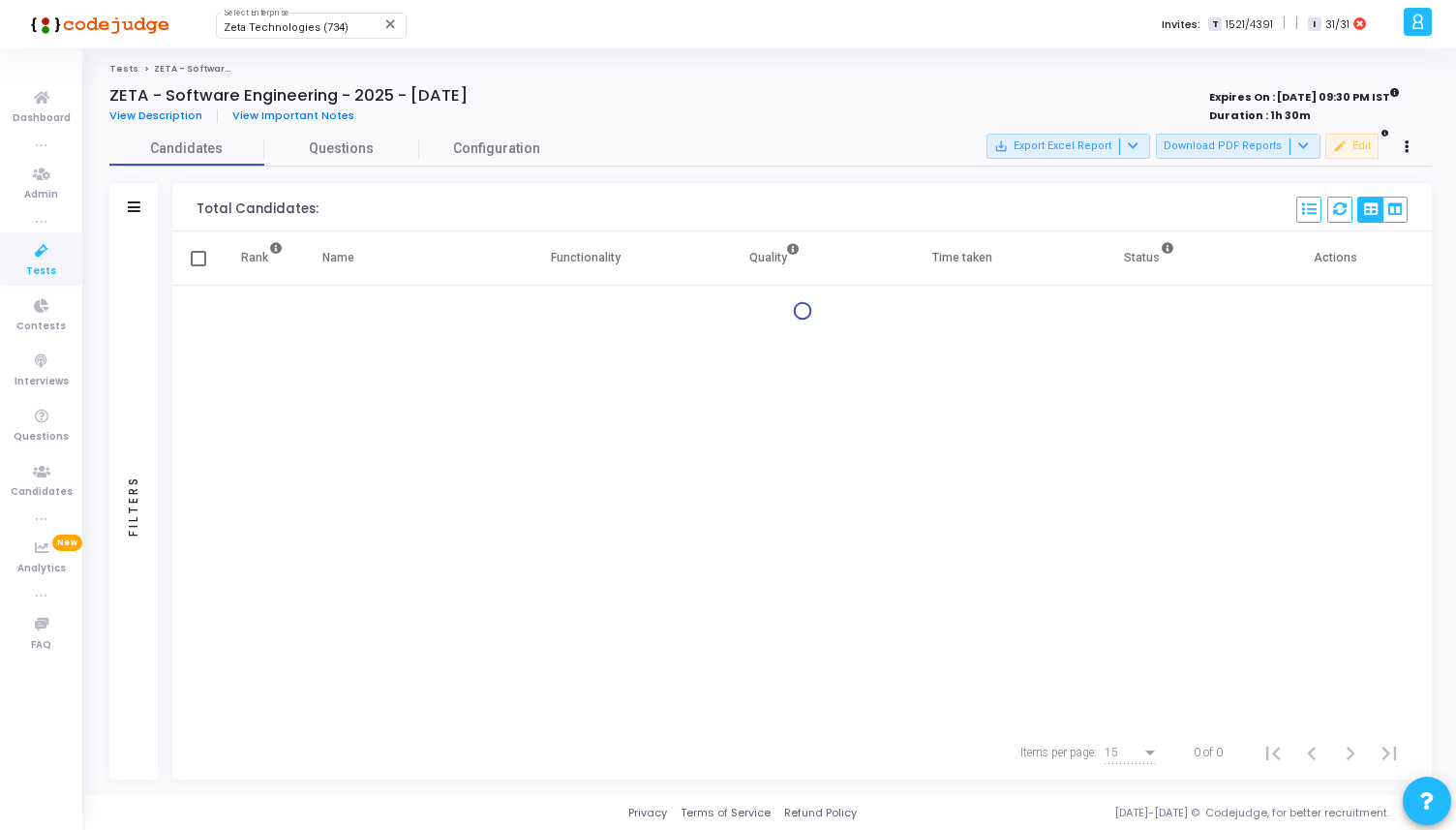
click at [27, 263] on link "Tests" at bounding box center [41, 258] width 83 height 53
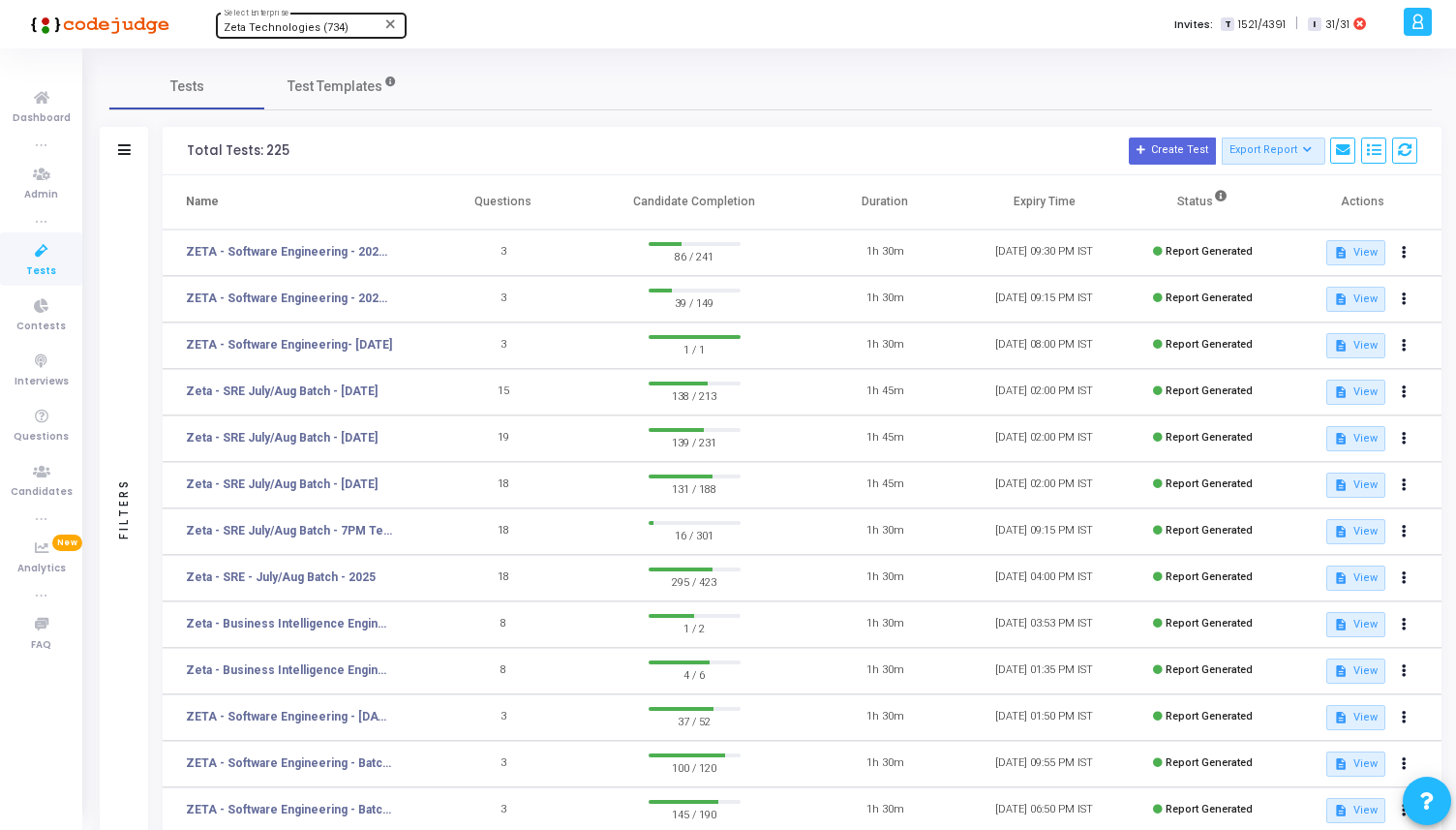
click at [286, 31] on span "Zeta Technologies (734)" at bounding box center [285, 27] width 125 height 13
type input "allre"
click at [291, 50] on span "AllRemote (793)" at bounding box center [339, 61] width 232 height 32
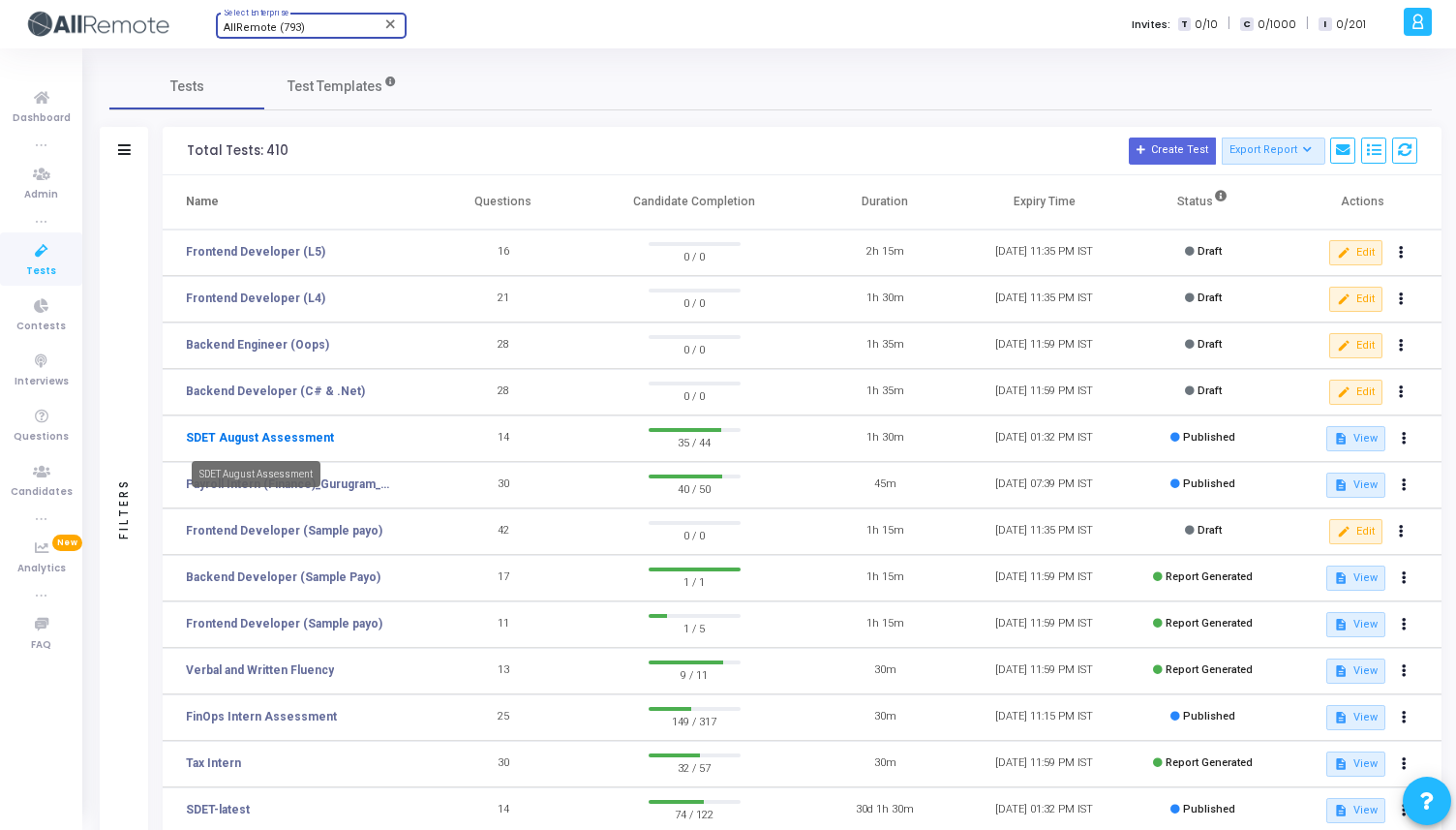
click at [291, 441] on link "SDET August Assessment" at bounding box center [259, 438] width 149 height 17
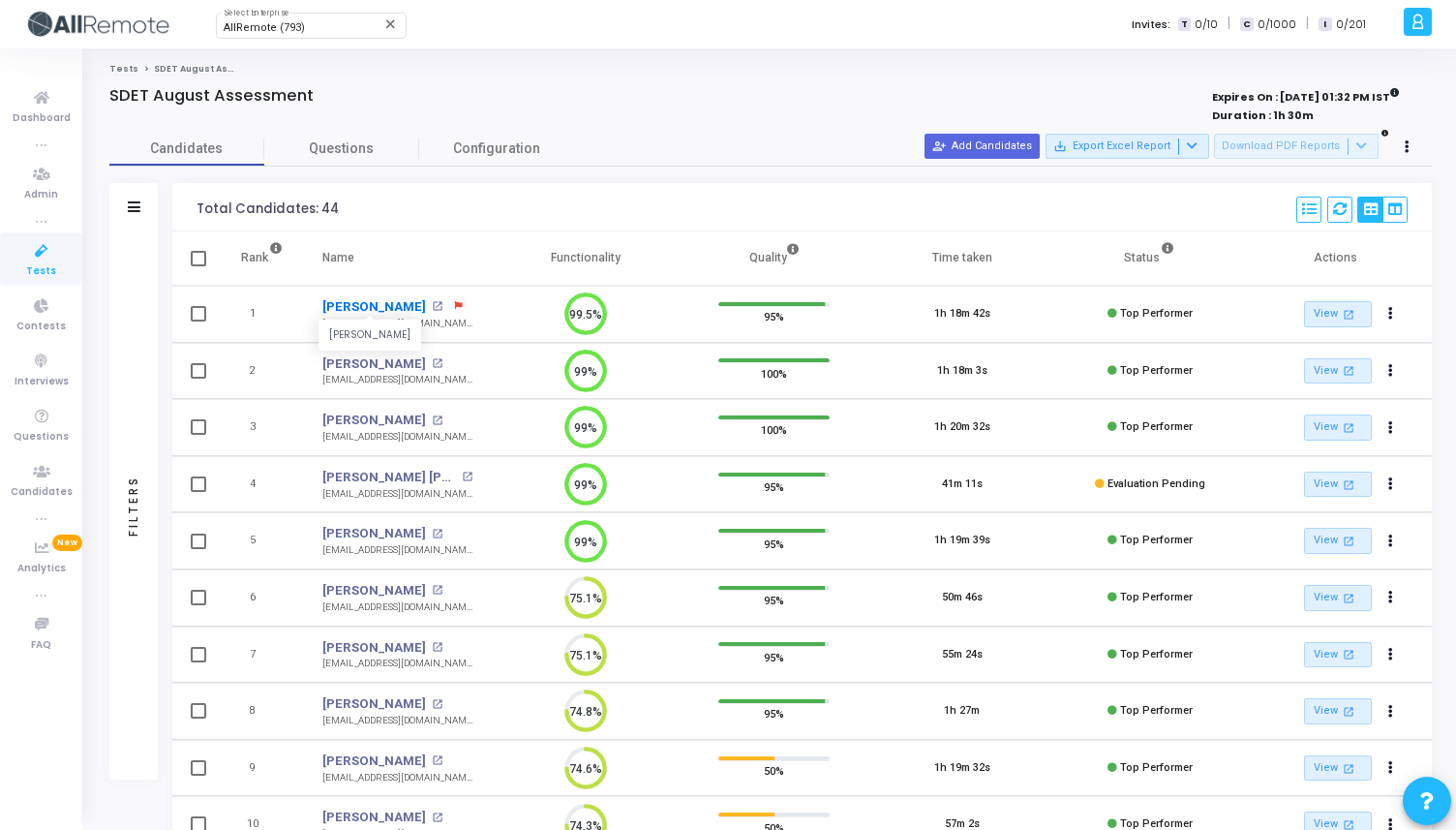
click at [384, 308] on link "Suyash Sharma" at bounding box center [374, 307] width 104 height 19
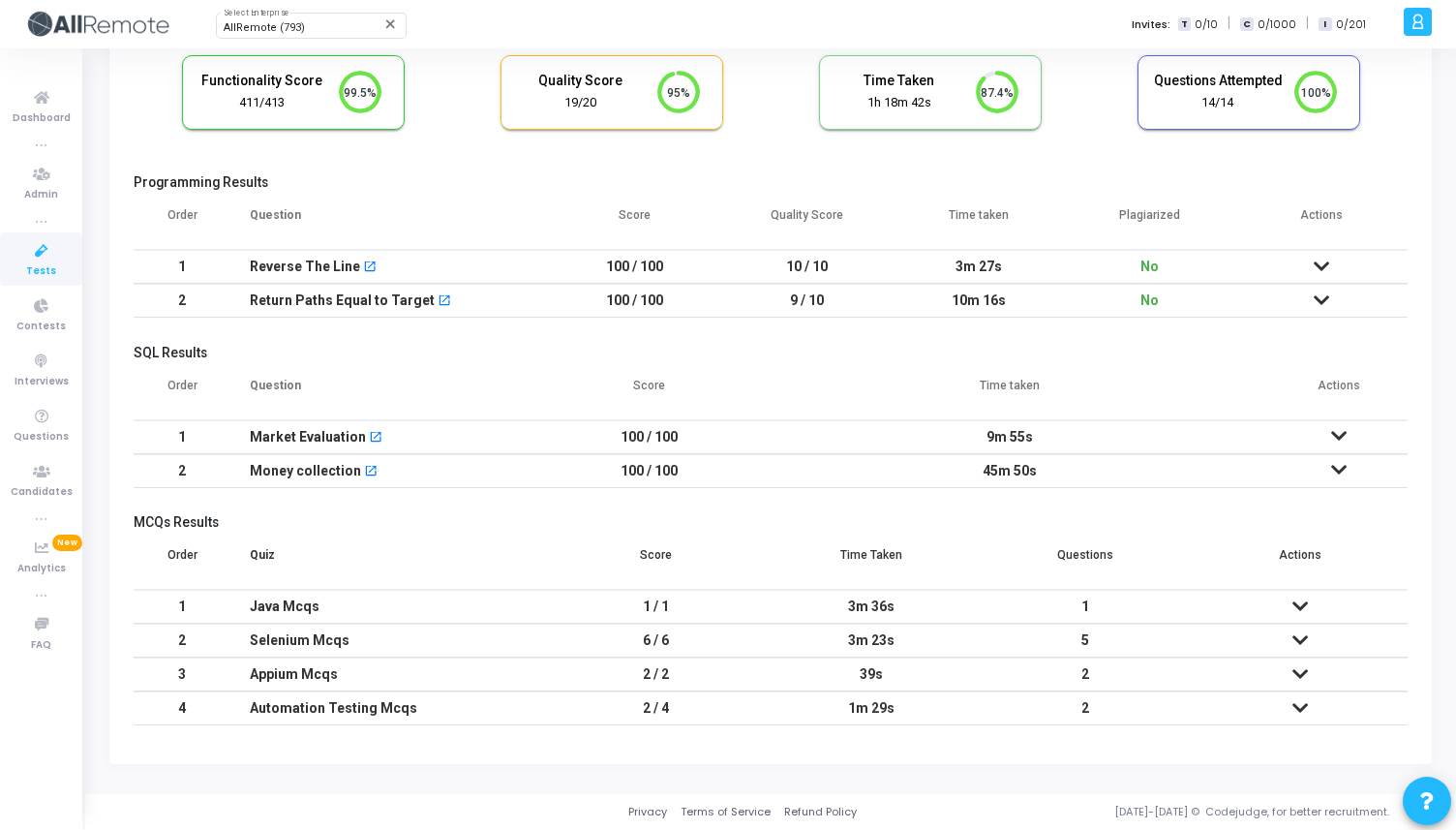
click at [864, 446] on td "9m 55s" at bounding box center [1009, 437] width 519 height 34
